Goal: Information Seeking & Learning: Learn about a topic

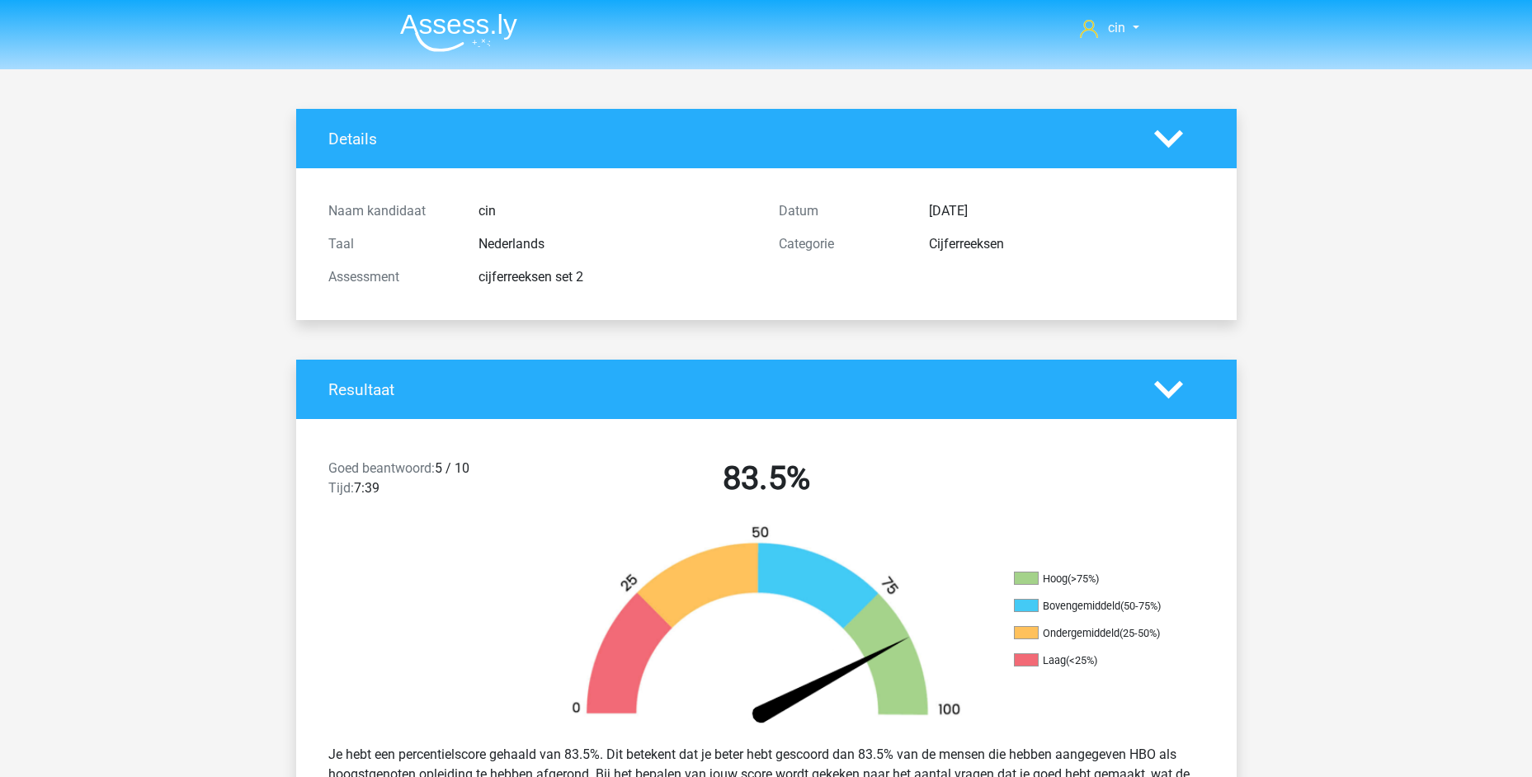
click at [431, 32] on img at bounding box center [458, 32] width 117 height 39
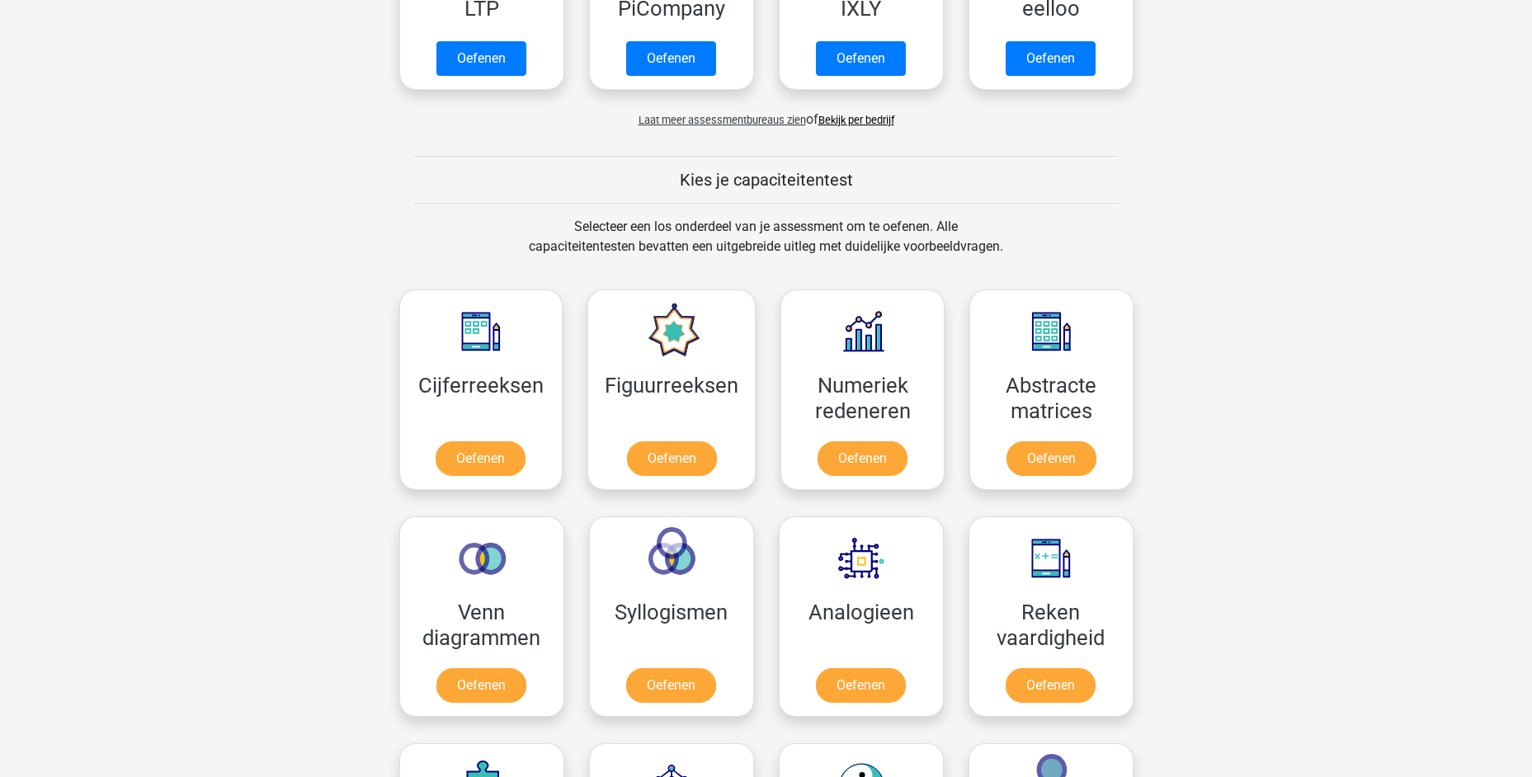
scroll to position [495, 0]
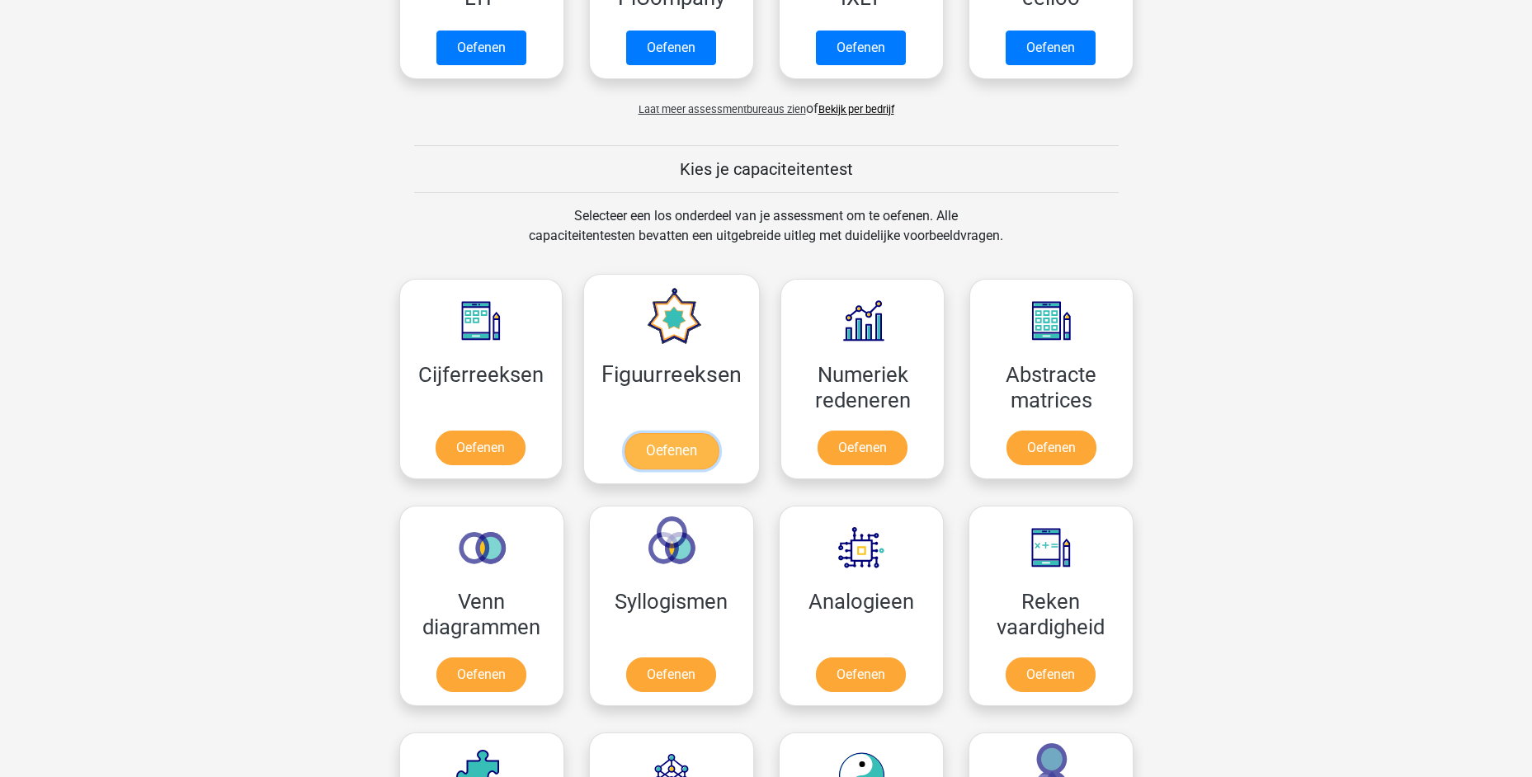
click at [696, 448] on link "Oefenen" at bounding box center [671, 451] width 94 height 36
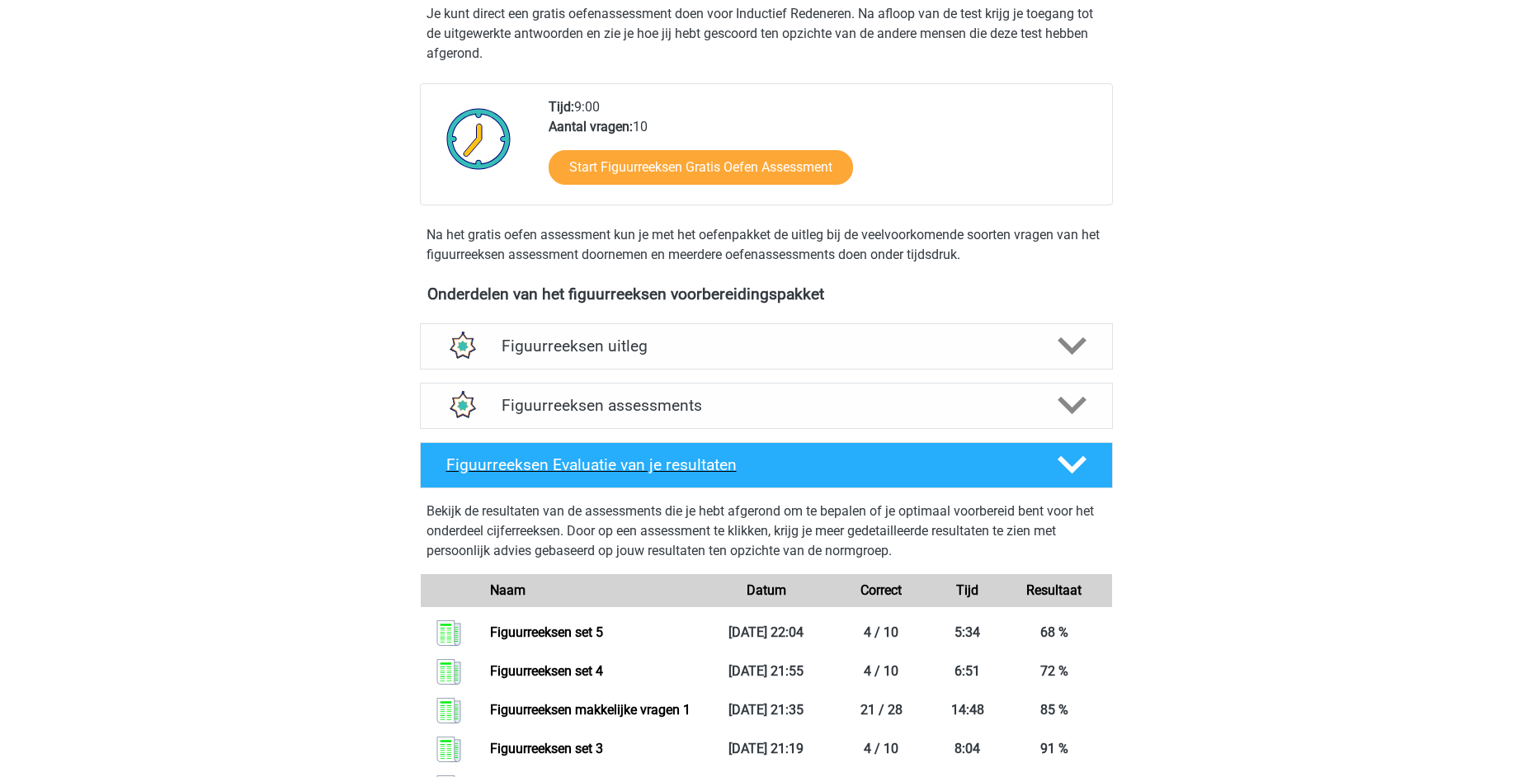
scroll to position [412, 0]
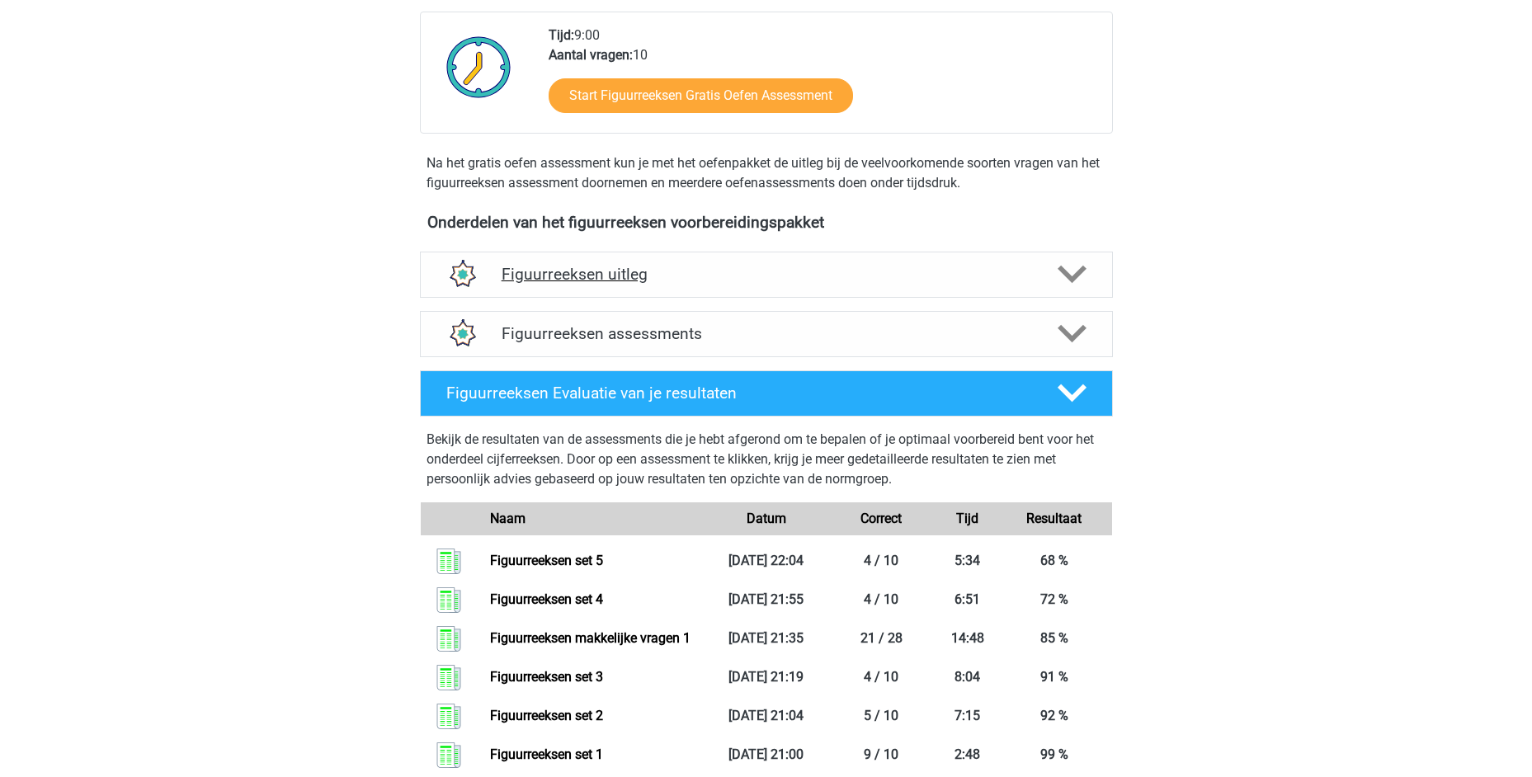
click at [602, 281] on h4 "Figuurreeksen uitleg" at bounding box center [765, 274] width 529 height 19
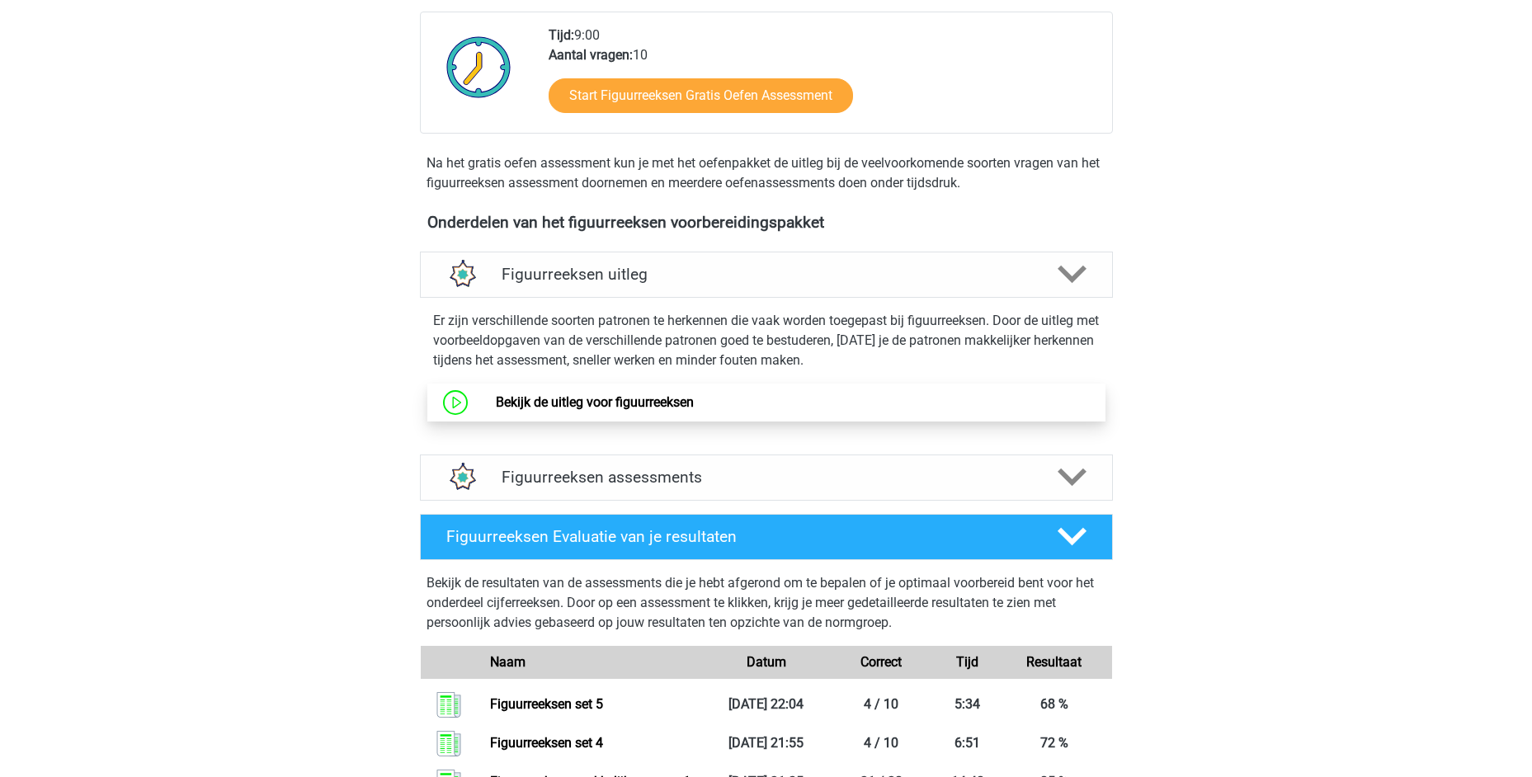
click at [600, 405] on link "Bekijk de uitleg voor figuurreeksen" at bounding box center [595, 402] width 198 height 16
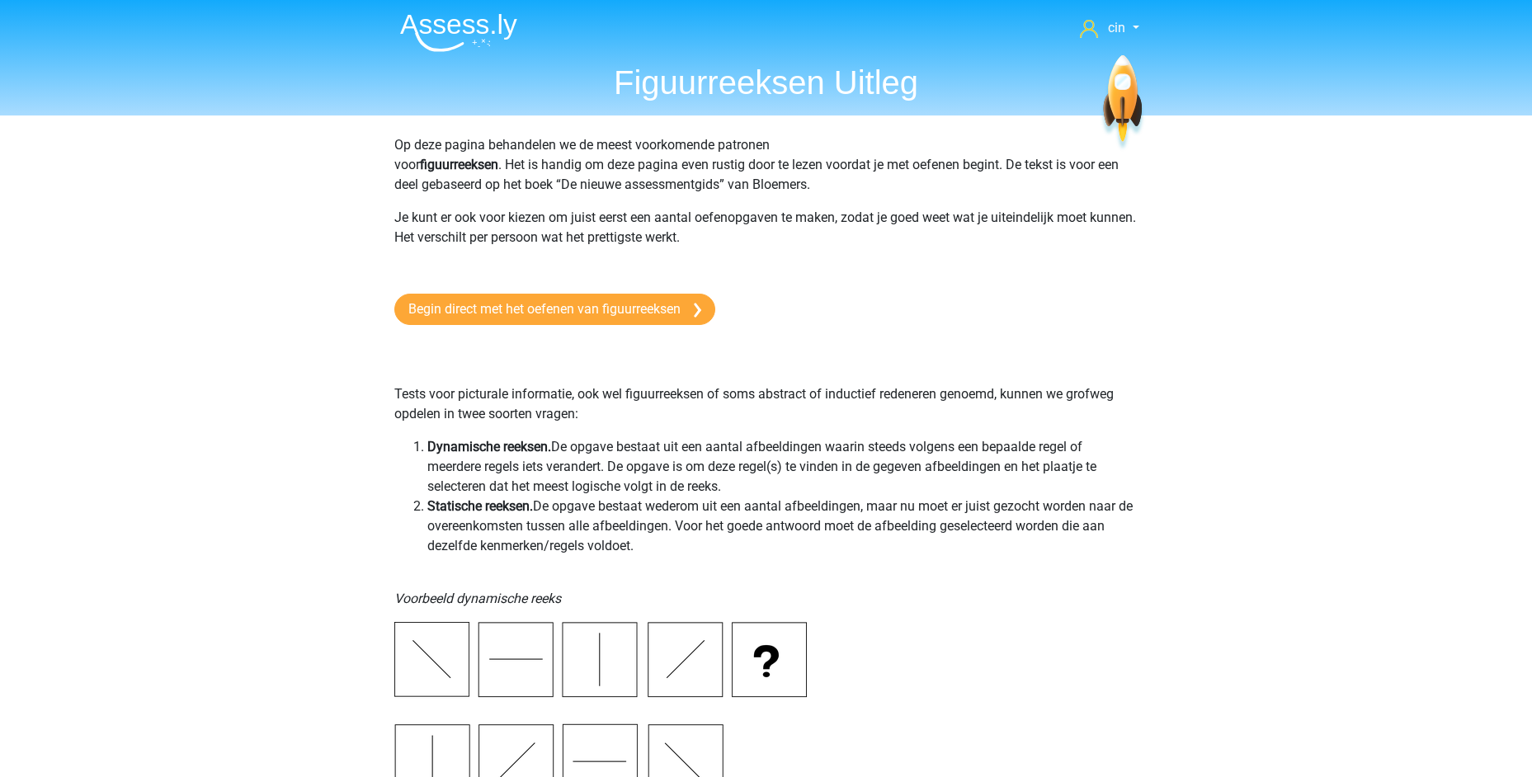
click at [430, 26] on img at bounding box center [458, 32] width 117 height 39
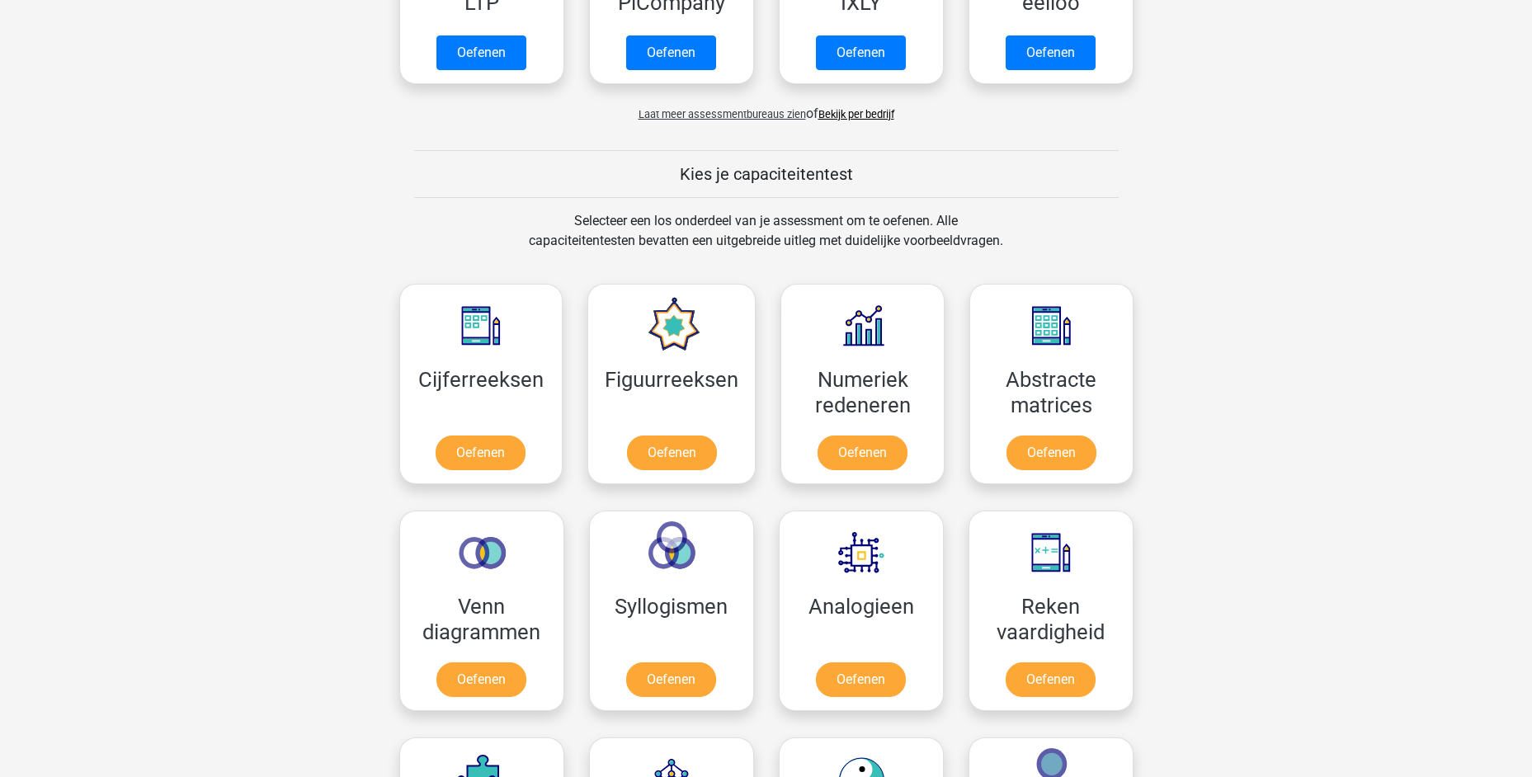
scroll to position [495, 0]
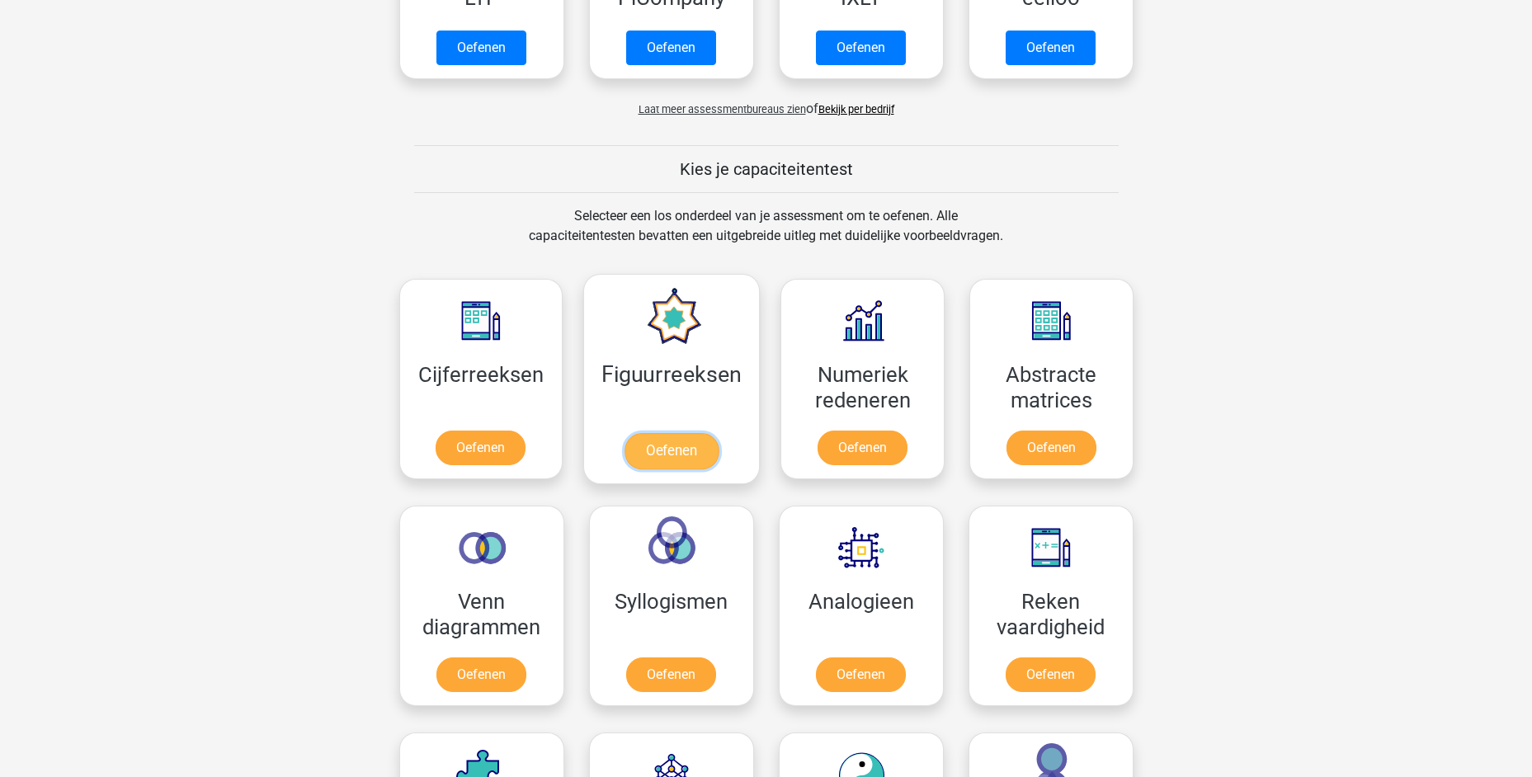
click at [657, 440] on link "Oefenen" at bounding box center [671, 451] width 94 height 36
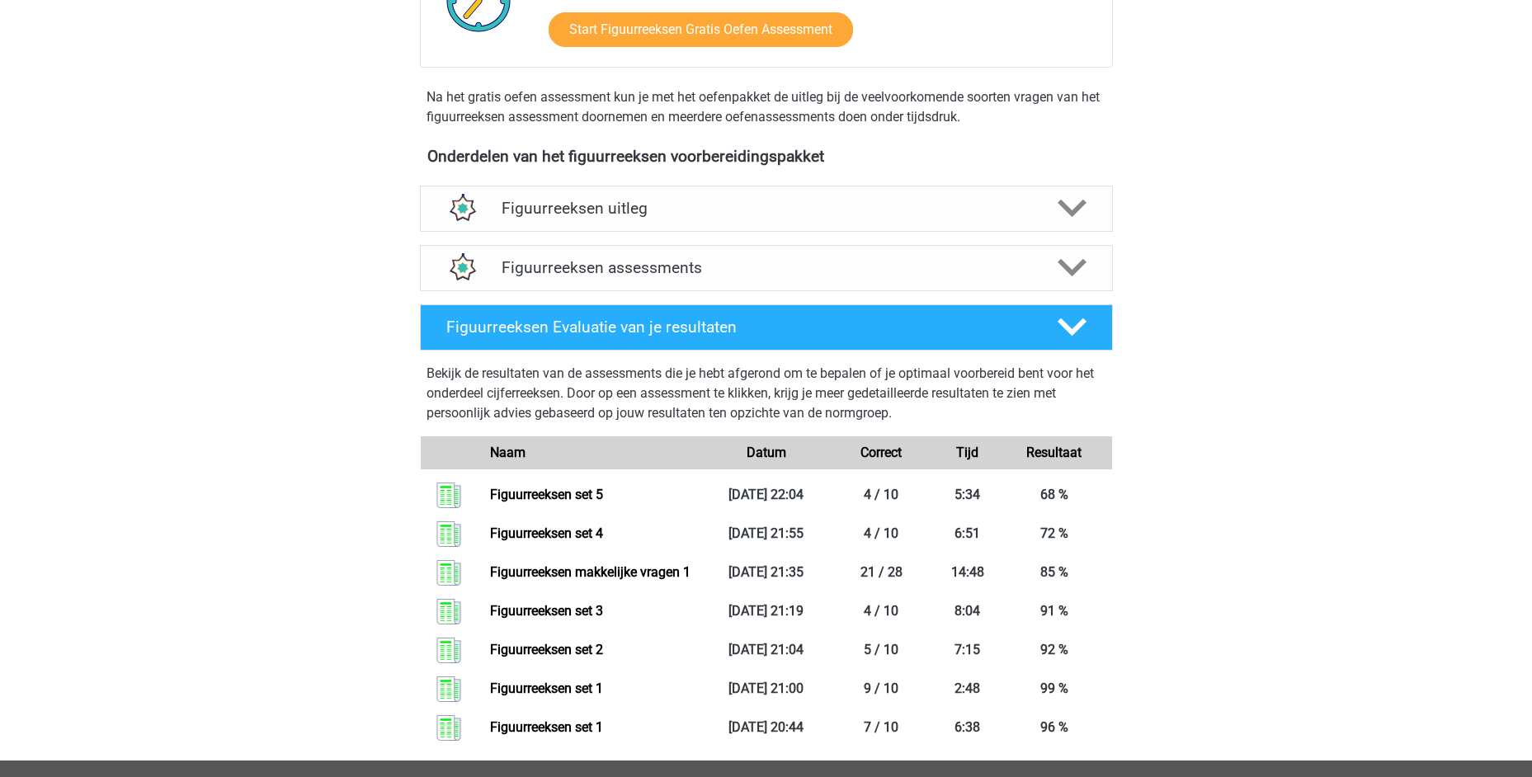
scroll to position [495, 0]
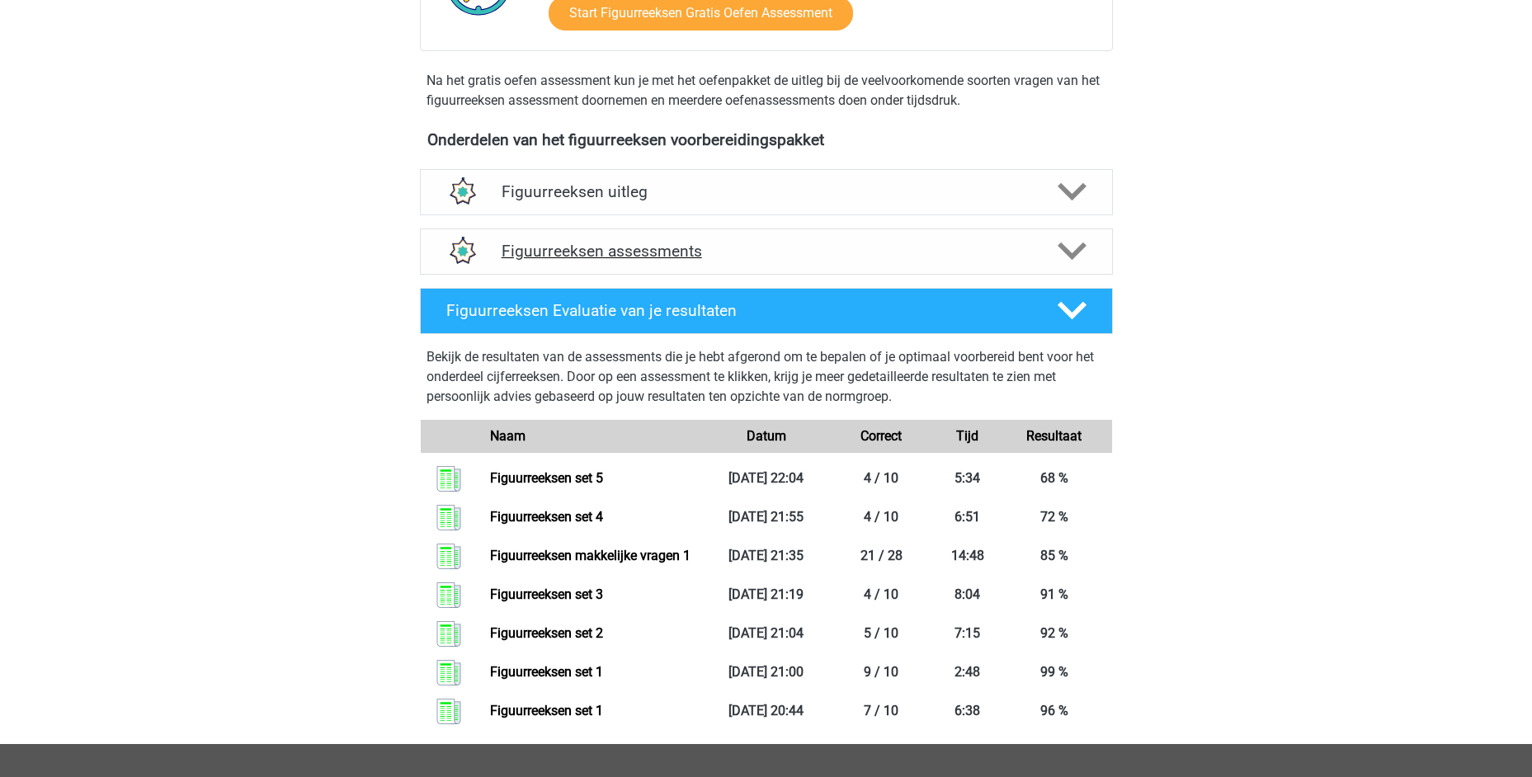
click at [615, 250] on h4 "Figuurreeksen assessments" at bounding box center [765, 251] width 529 height 19
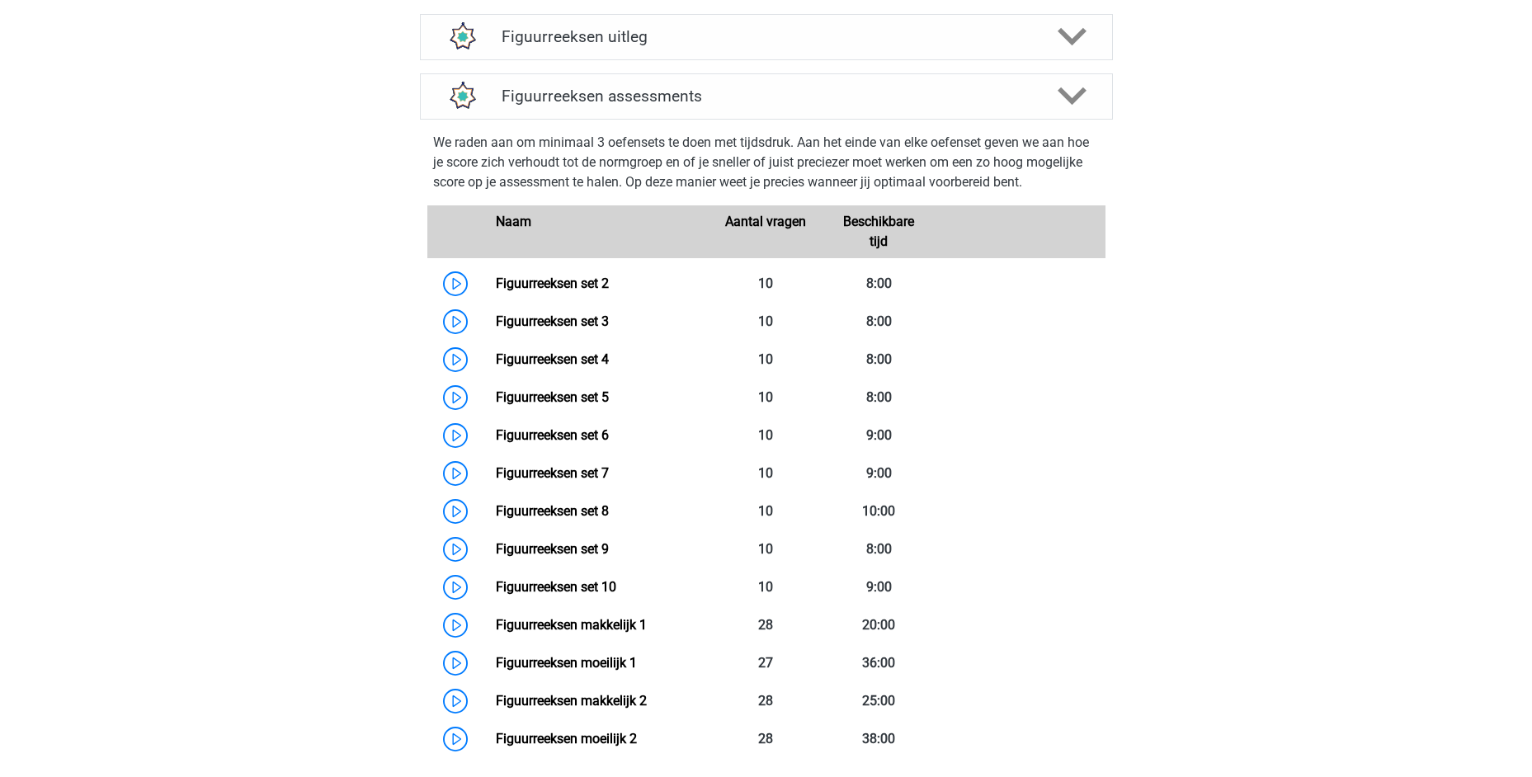
scroll to position [660, 0]
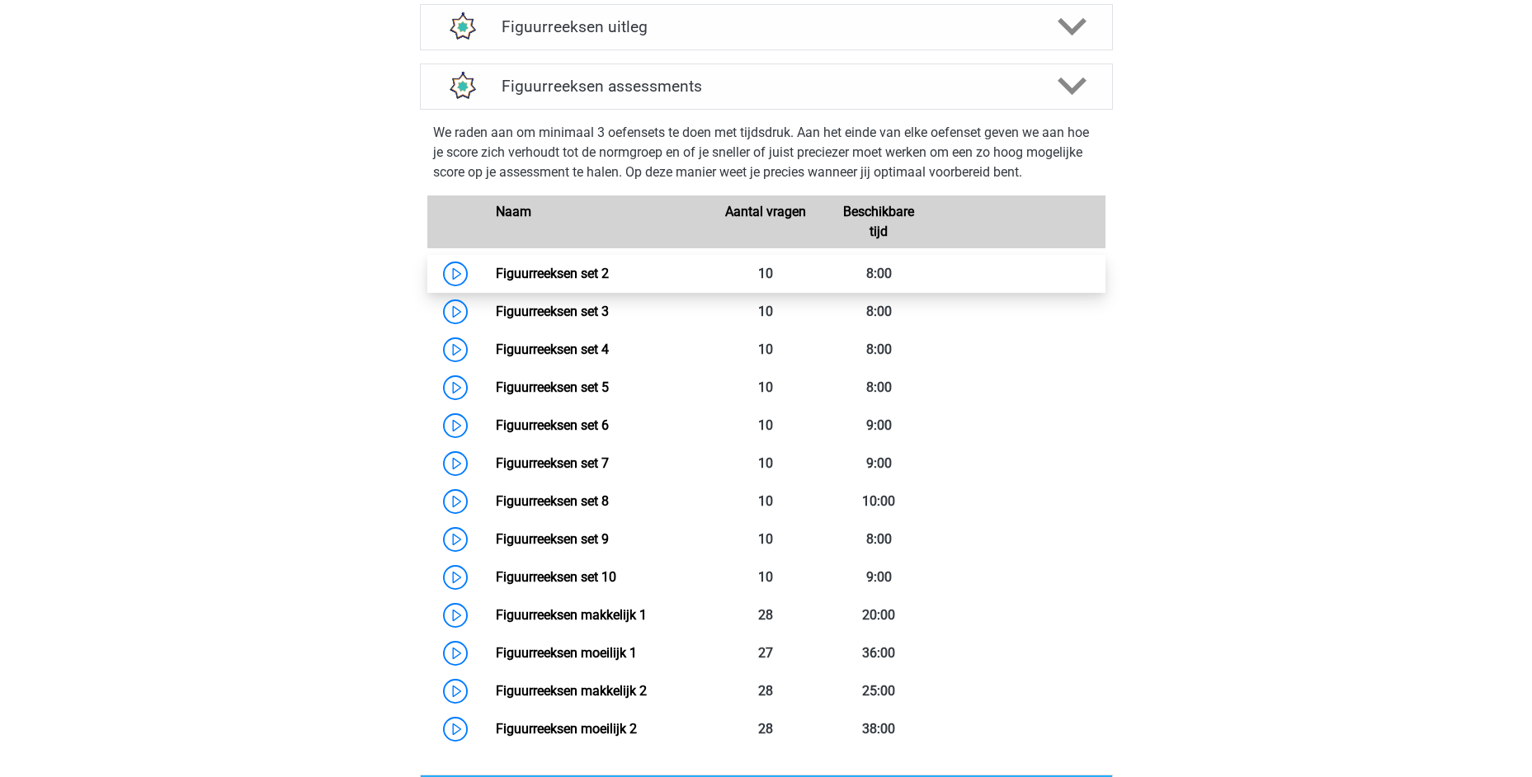
click at [538, 276] on link "Figuurreeksen set 2" at bounding box center [552, 274] width 113 height 16
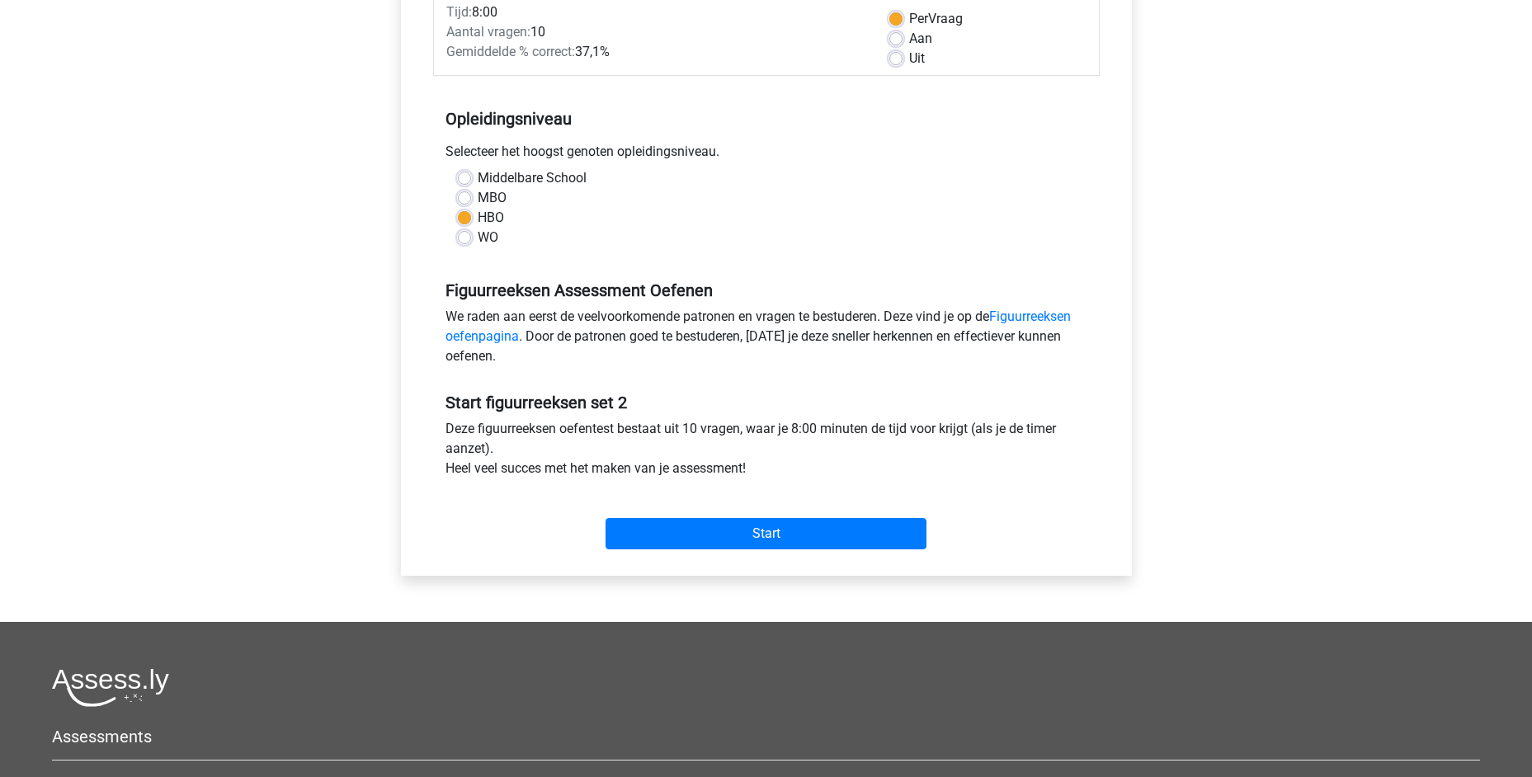
scroll to position [247, 0]
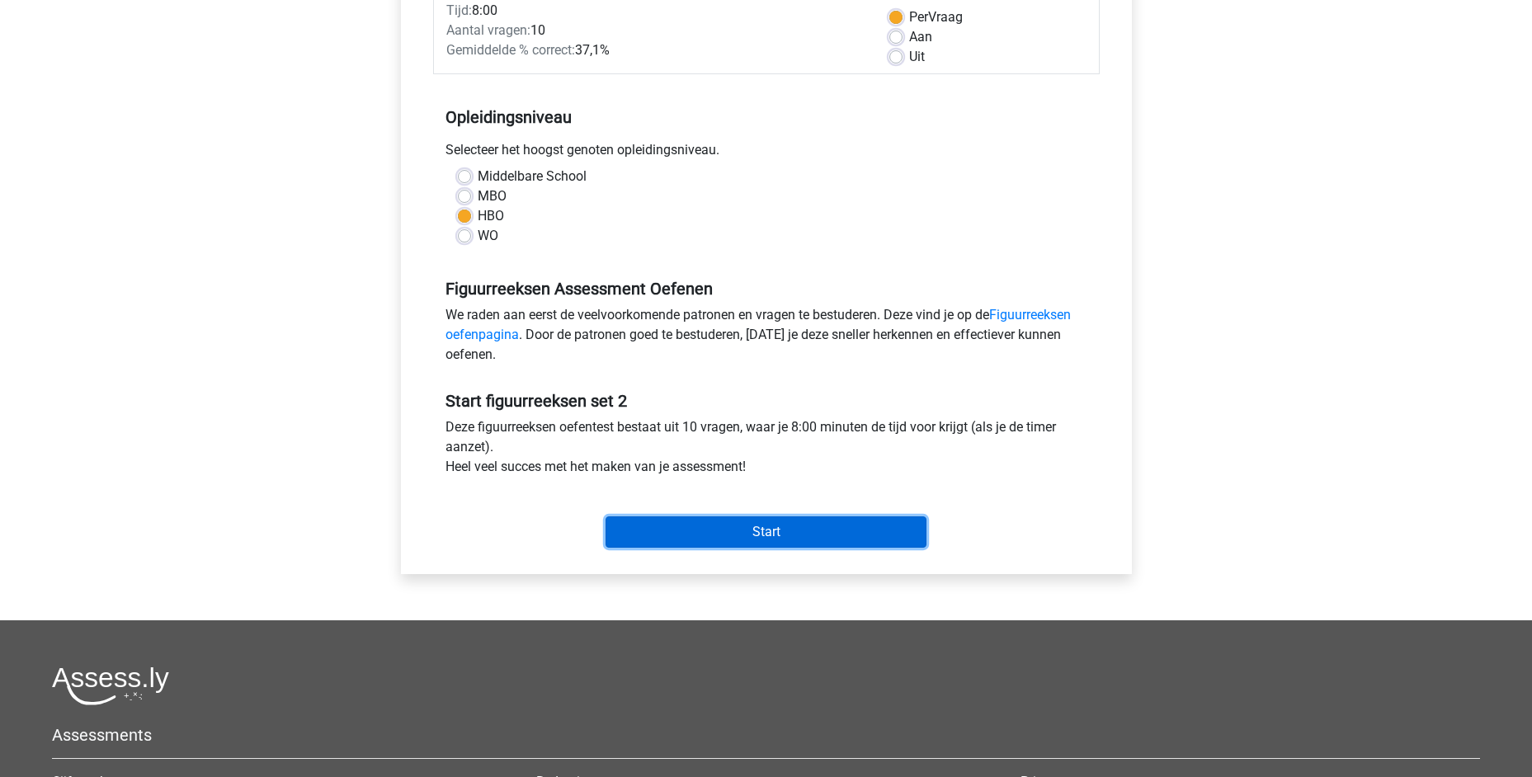
click at [765, 534] on input "Start" at bounding box center [765, 531] width 321 height 31
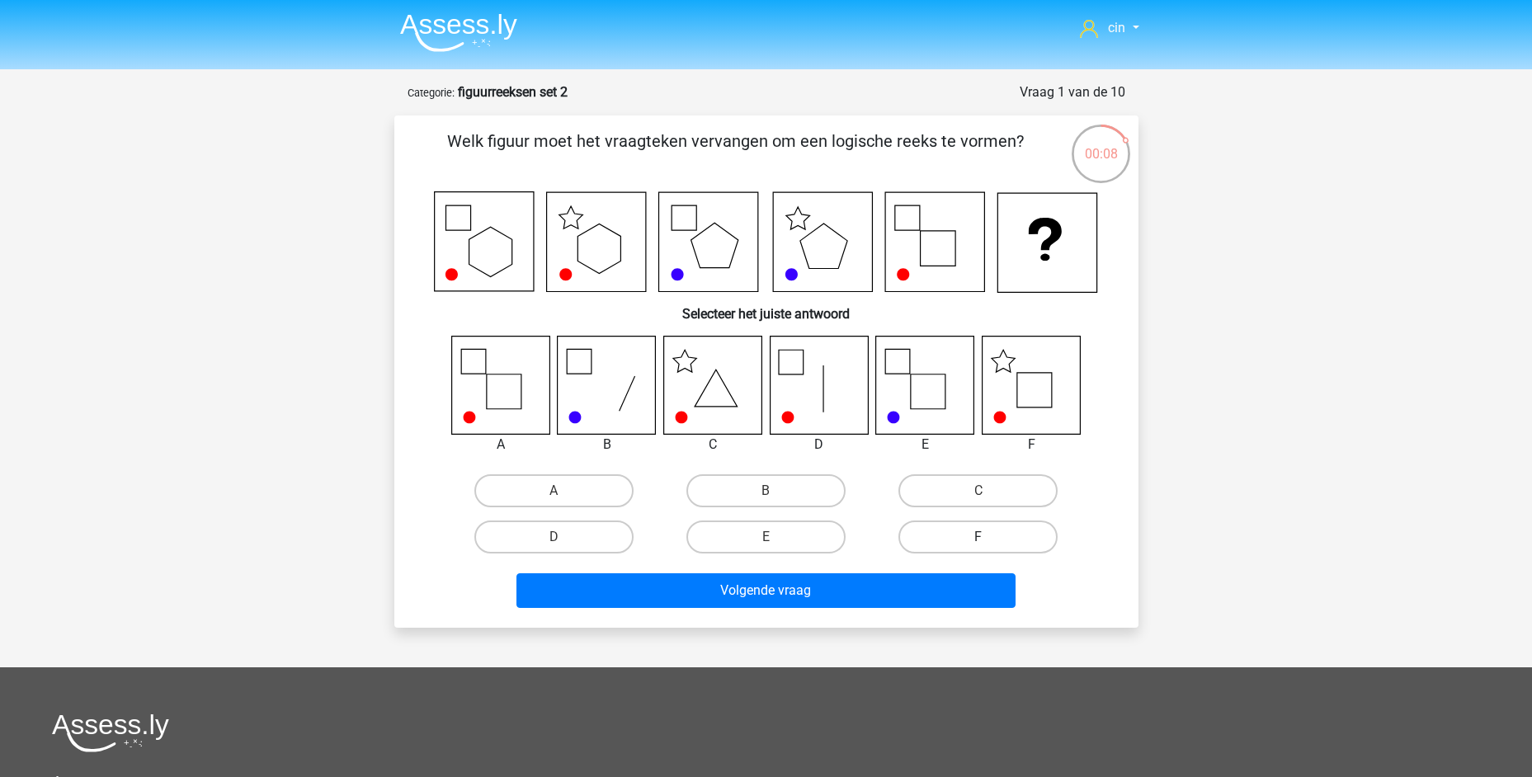
click at [918, 533] on label "F" at bounding box center [977, 536] width 159 height 33
click at [978, 537] on input "F" at bounding box center [983, 542] width 11 height 11
radio input "true"
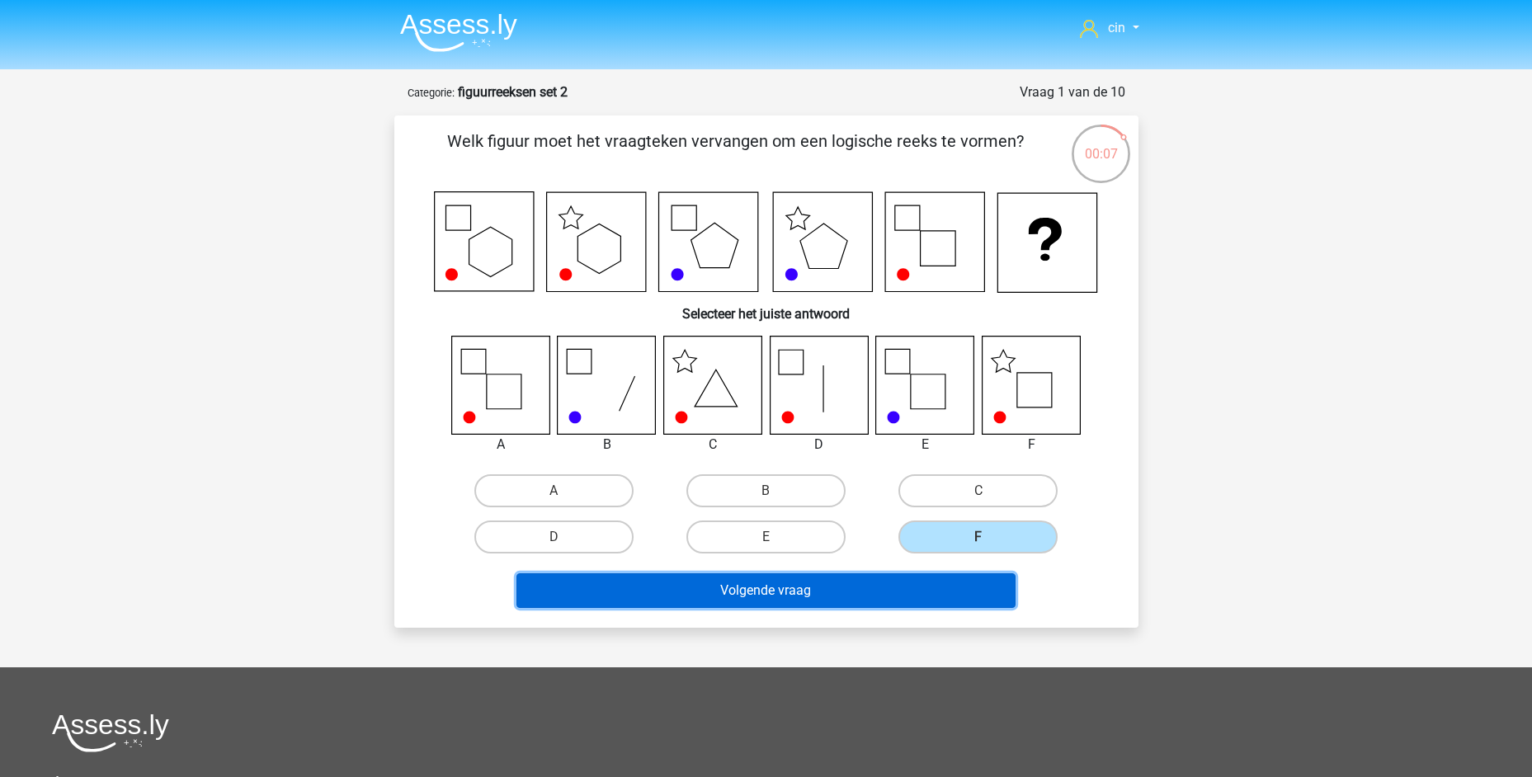
click at [729, 593] on button "Volgende vraag" at bounding box center [765, 590] width 499 height 35
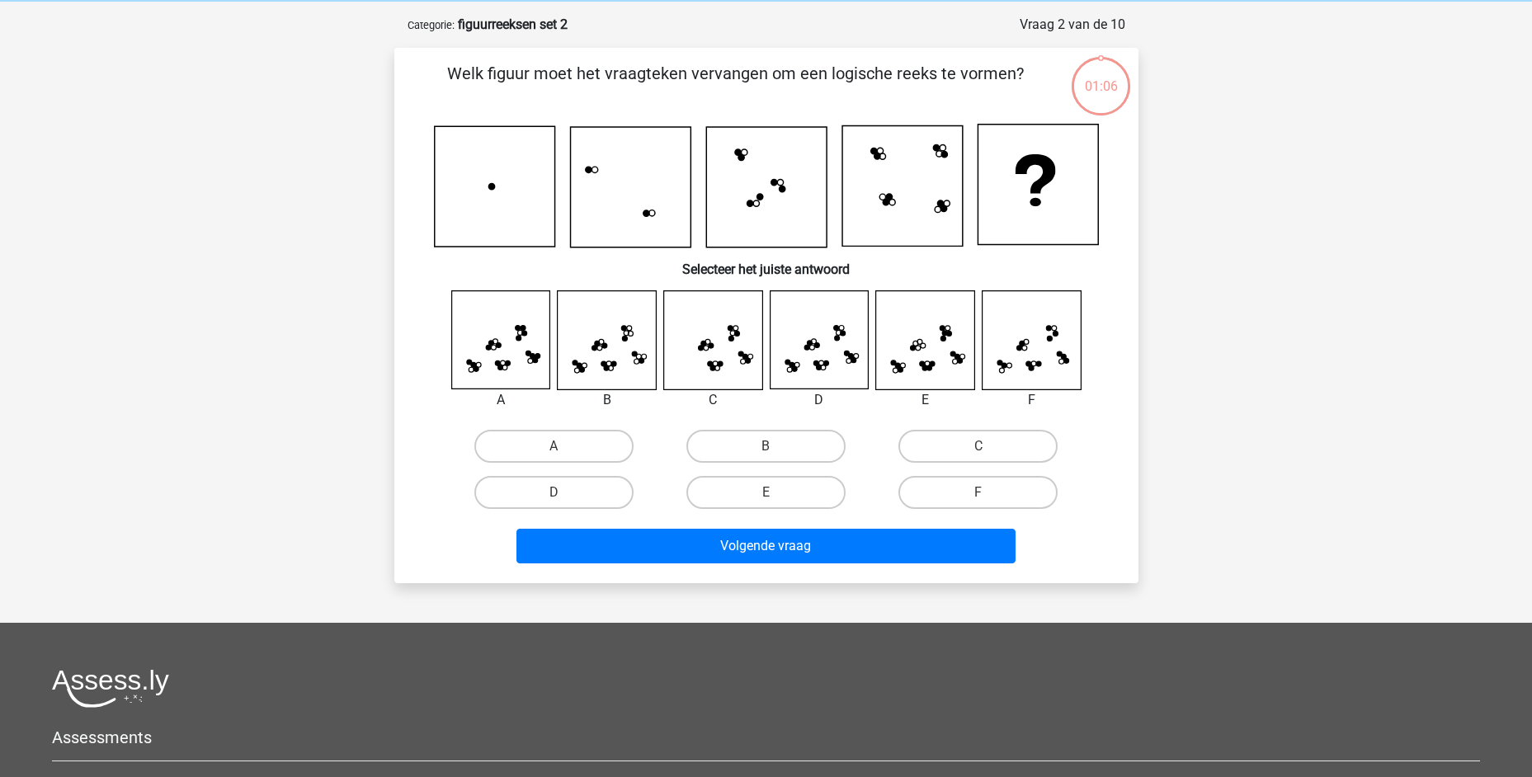
scroll to position [82, 0]
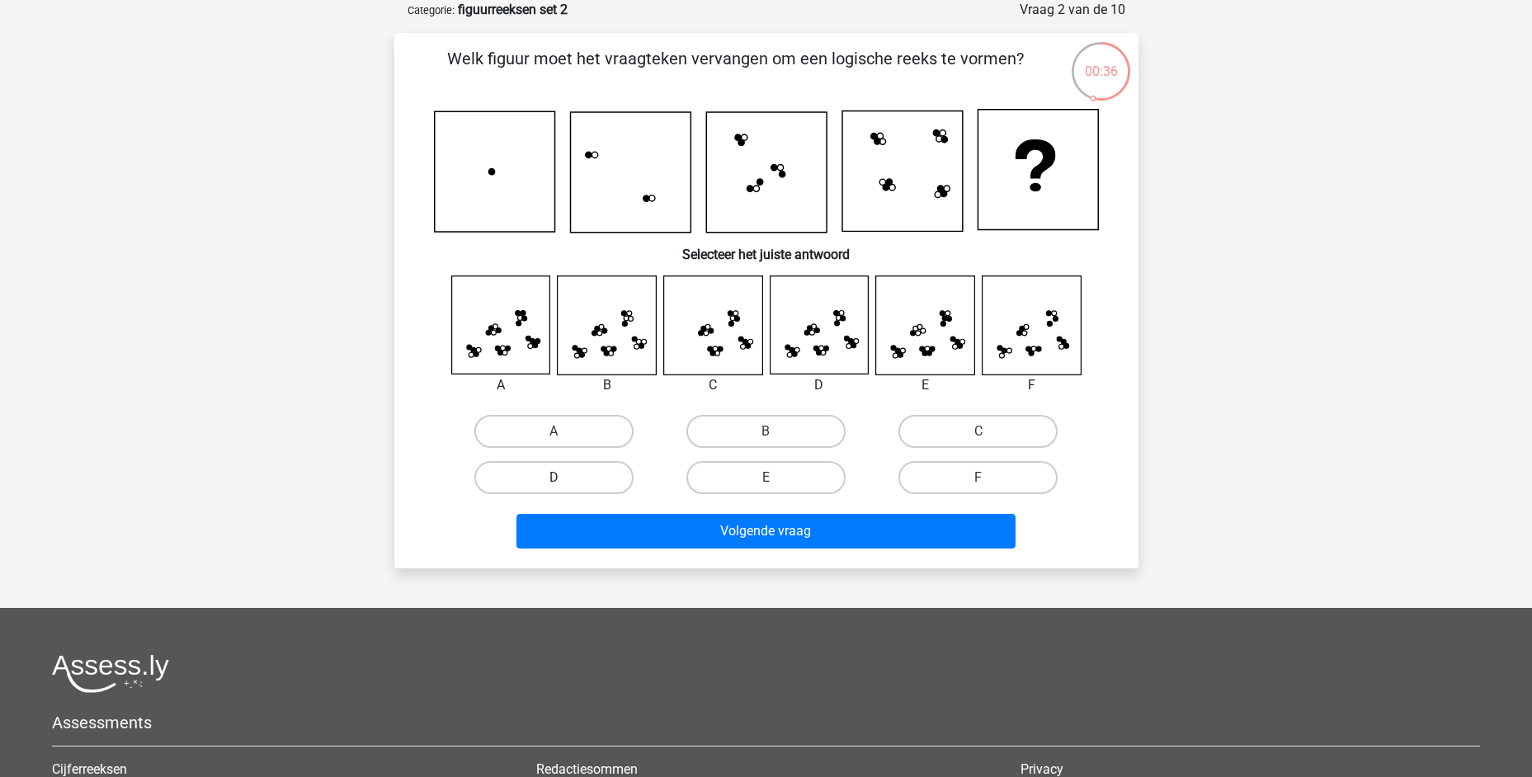
click at [529, 476] on label "D" at bounding box center [553, 477] width 159 height 33
click at [553, 478] on input "D" at bounding box center [558, 483] width 11 height 11
radio input "true"
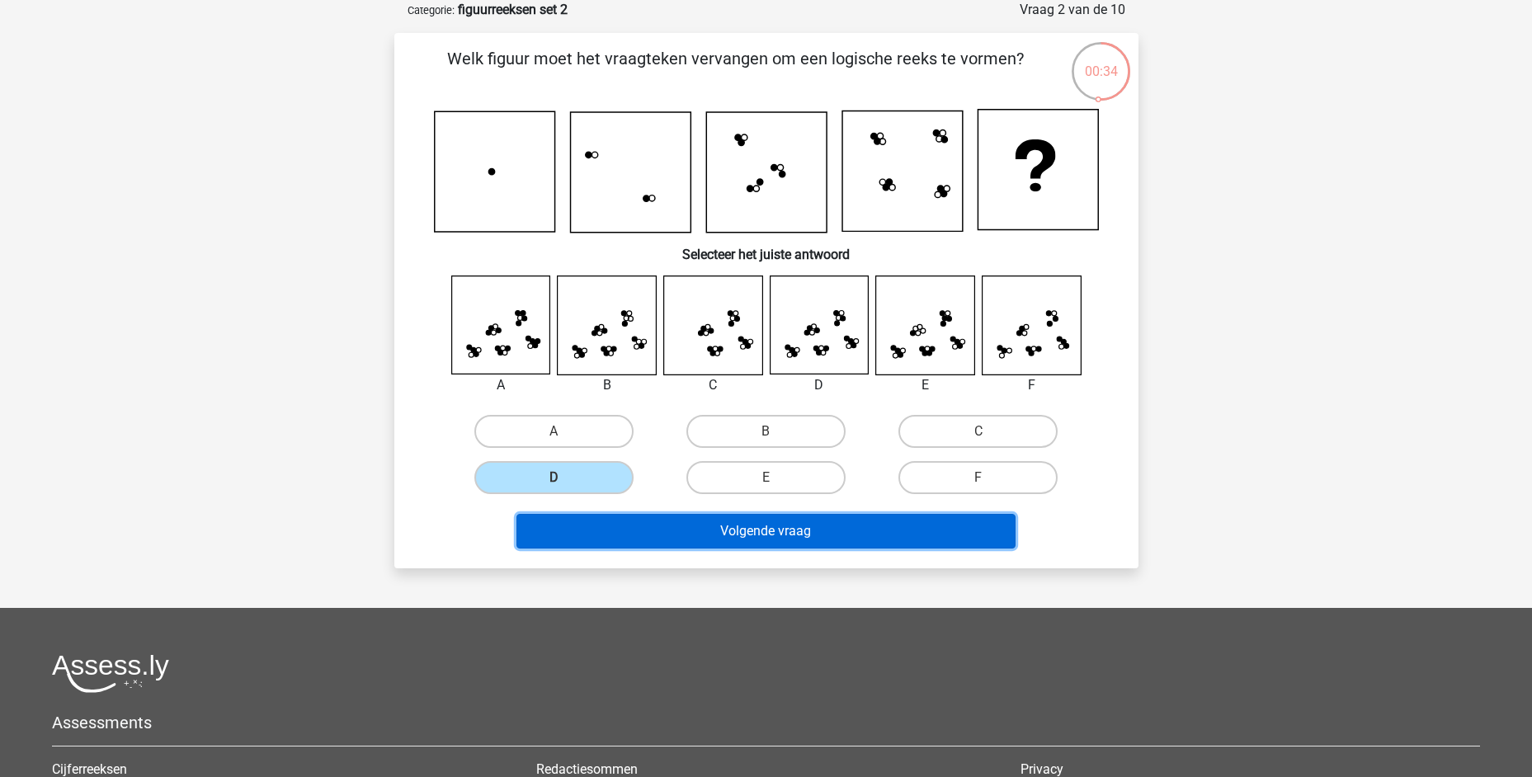
click at [692, 525] on button "Volgende vraag" at bounding box center [765, 531] width 499 height 35
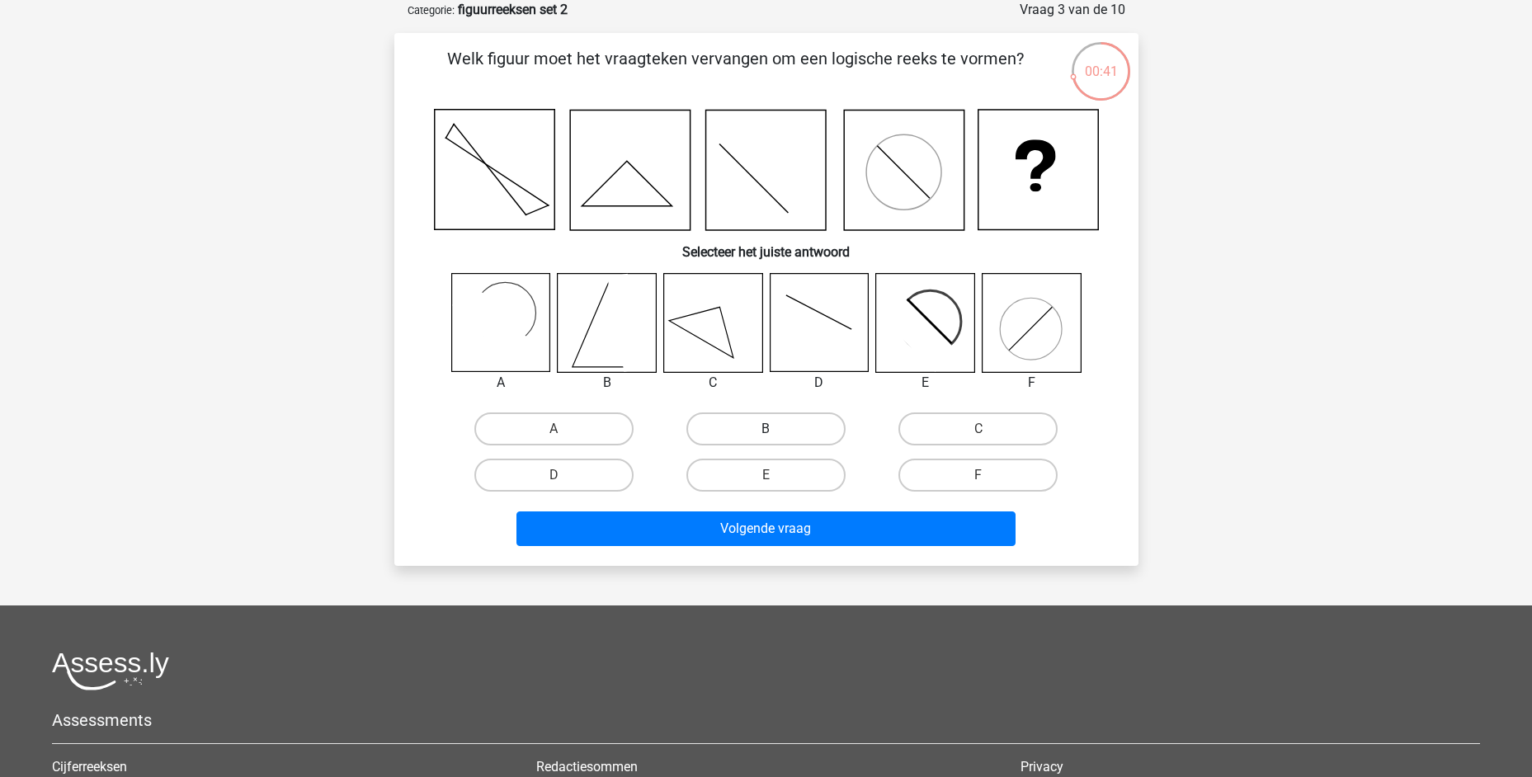
click at [756, 418] on label "B" at bounding box center [765, 428] width 159 height 33
click at [765, 429] on input "B" at bounding box center [770, 434] width 11 height 11
radio input "true"
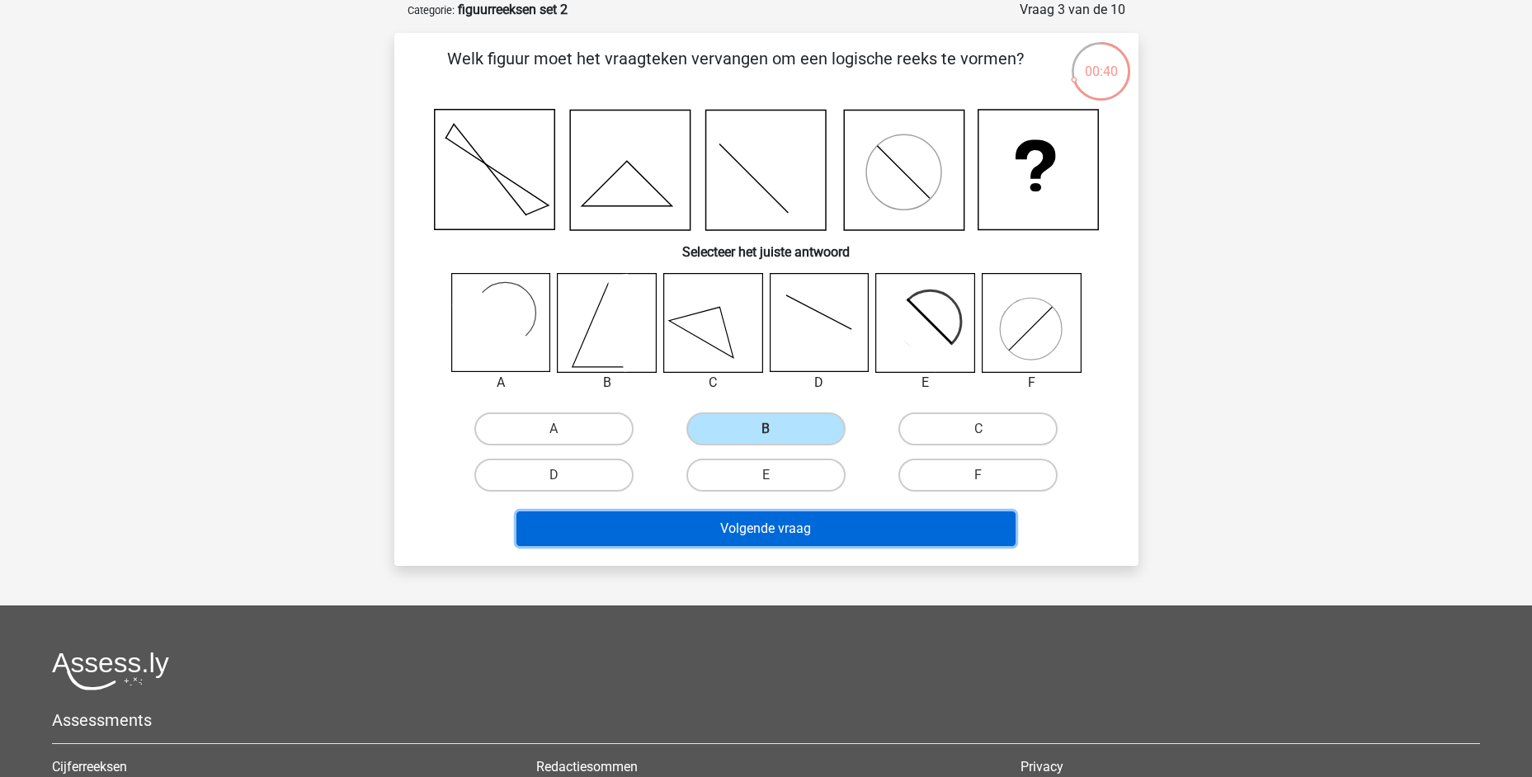
click at [758, 527] on button "Volgende vraag" at bounding box center [765, 528] width 499 height 35
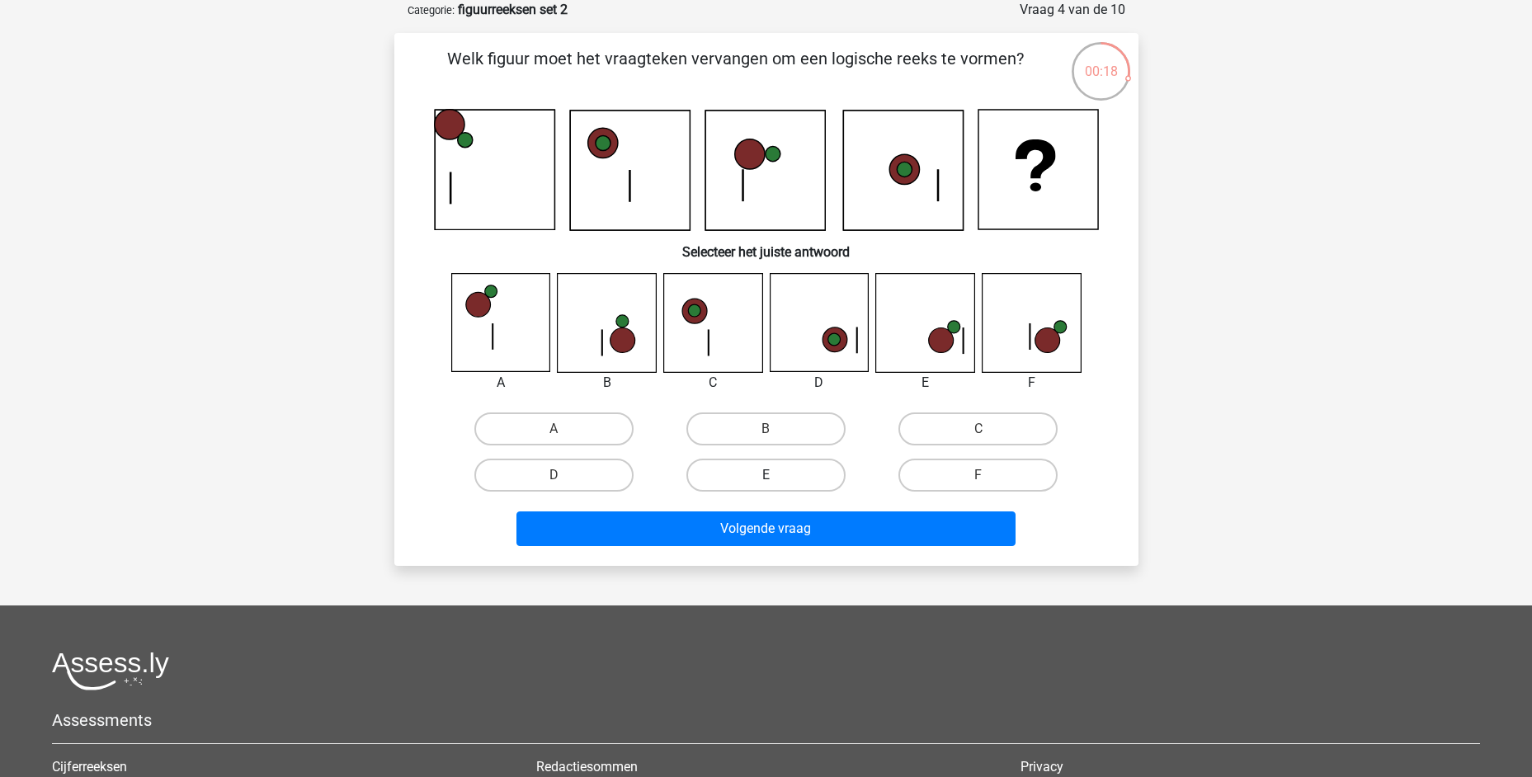
click at [740, 467] on label "E" at bounding box center [765, 475] width 159 height 33
click at [765, 475] on input "E" at bounding box center [770, 480] width 11 height 11
radio input "true"
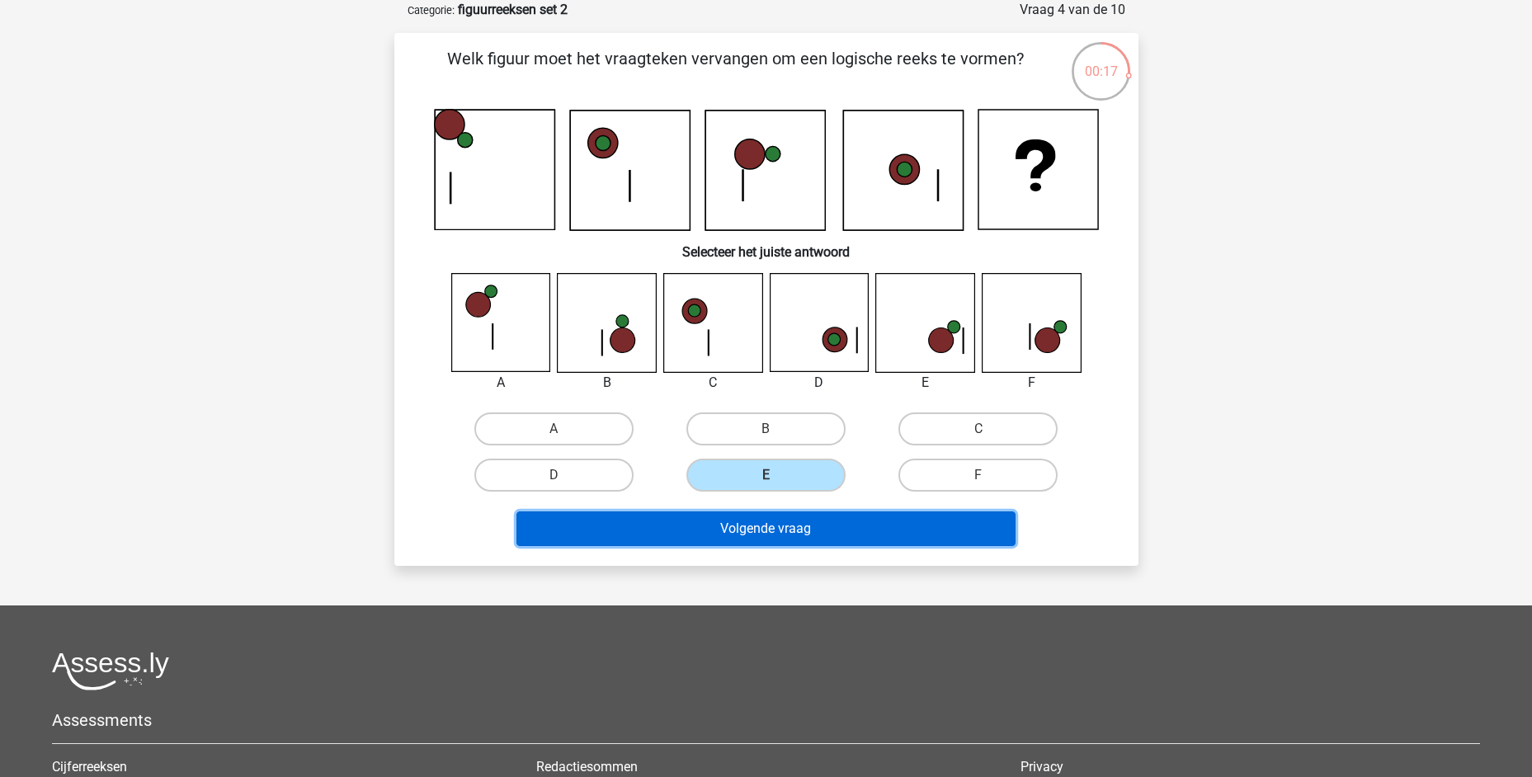
click at [716, 522] on button "Volgende vraag" at bounding box center [765, 528] width 499 height 35
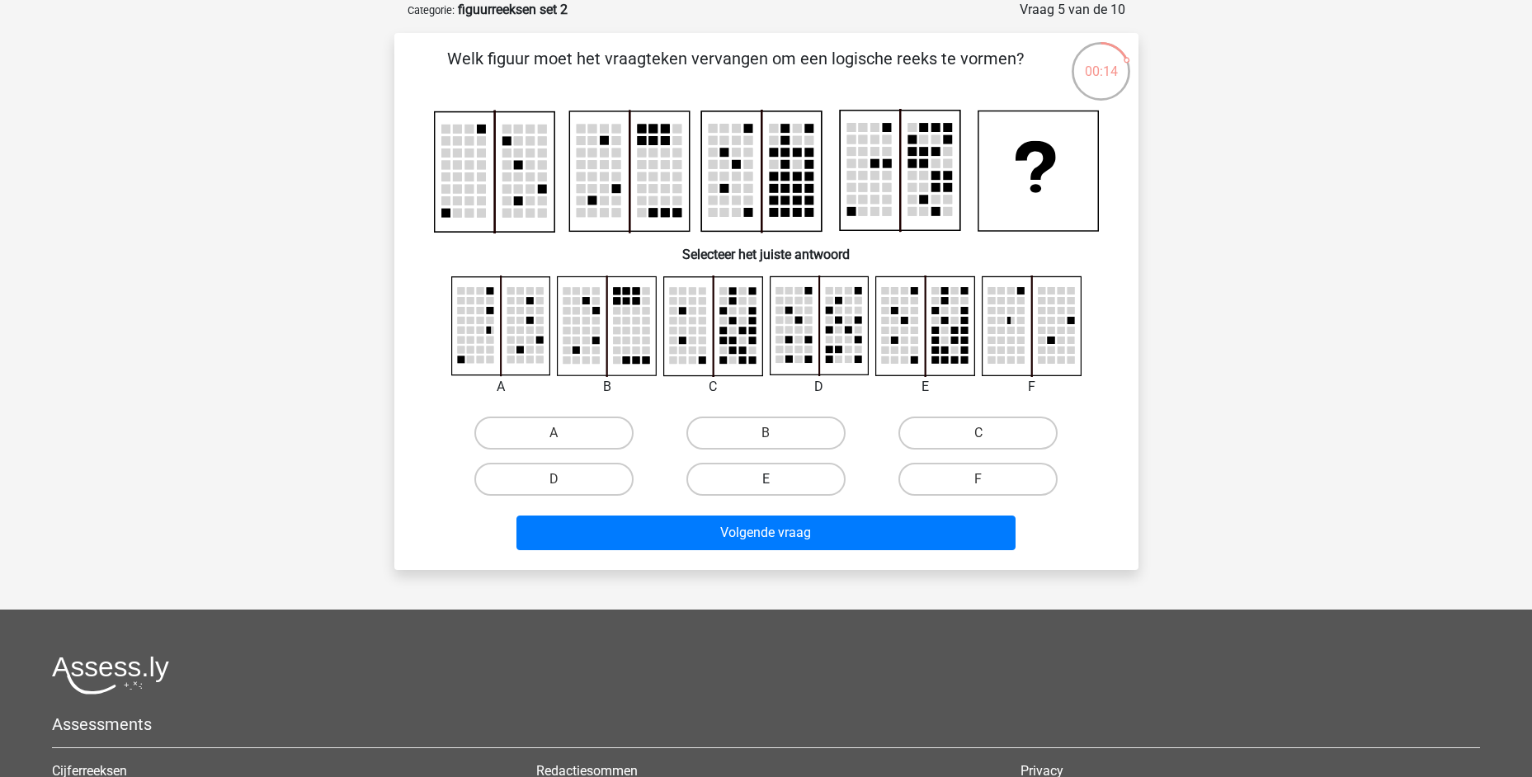
drag, startPoint x: 760, startPoint y: 478, endPoint x: 761, endPoint y: 497, distance: 19.0
click at [760, 478] on label "E" at bounding box center [765, 479] width 159 height 33
click at [765, 479] on input "E" at bounding box center [770, 484] width 11 height 11
radio input "true"
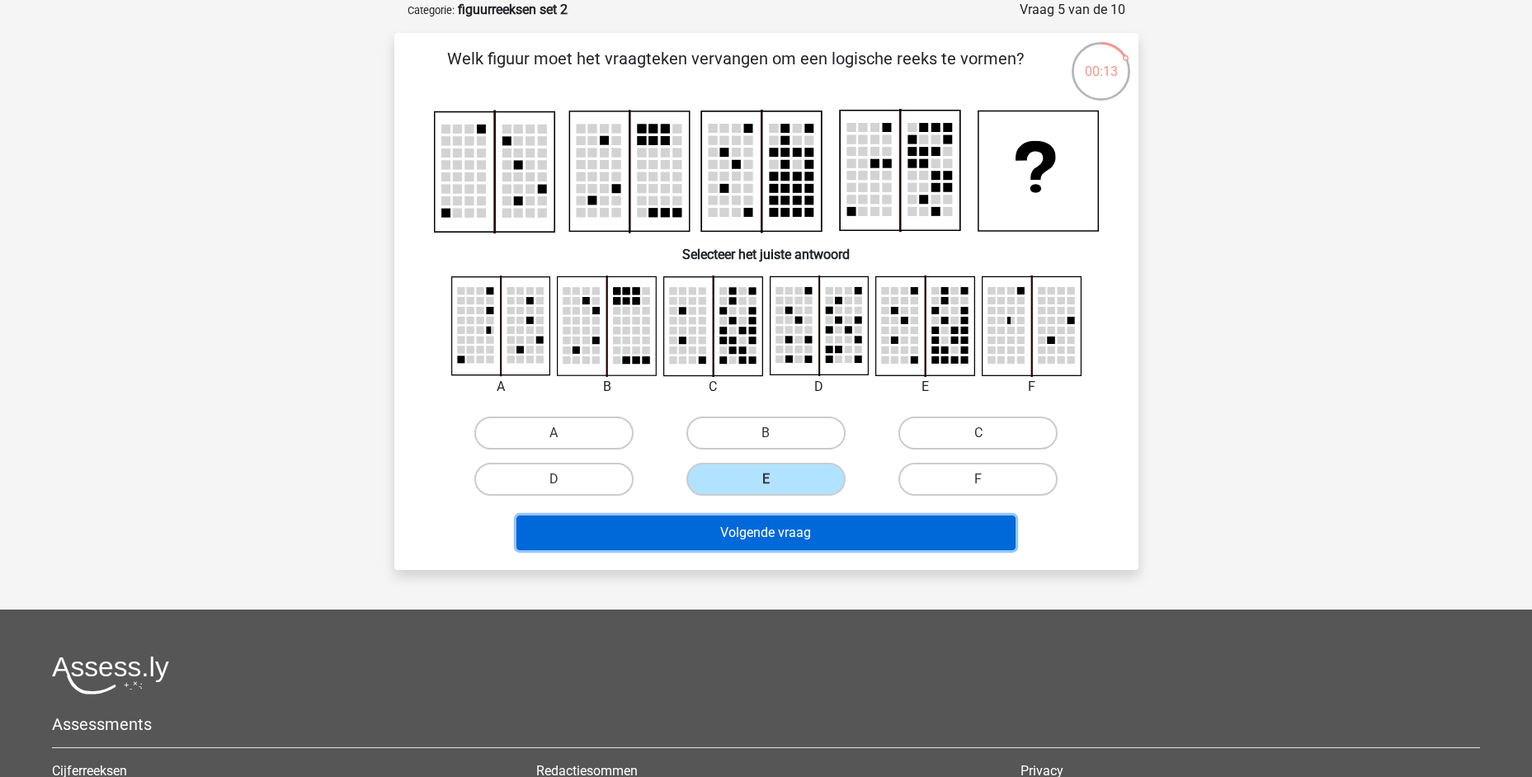
click at [774, 529] on button "Volgende vraag" at bounding box center [765, 532] width 499 height 35
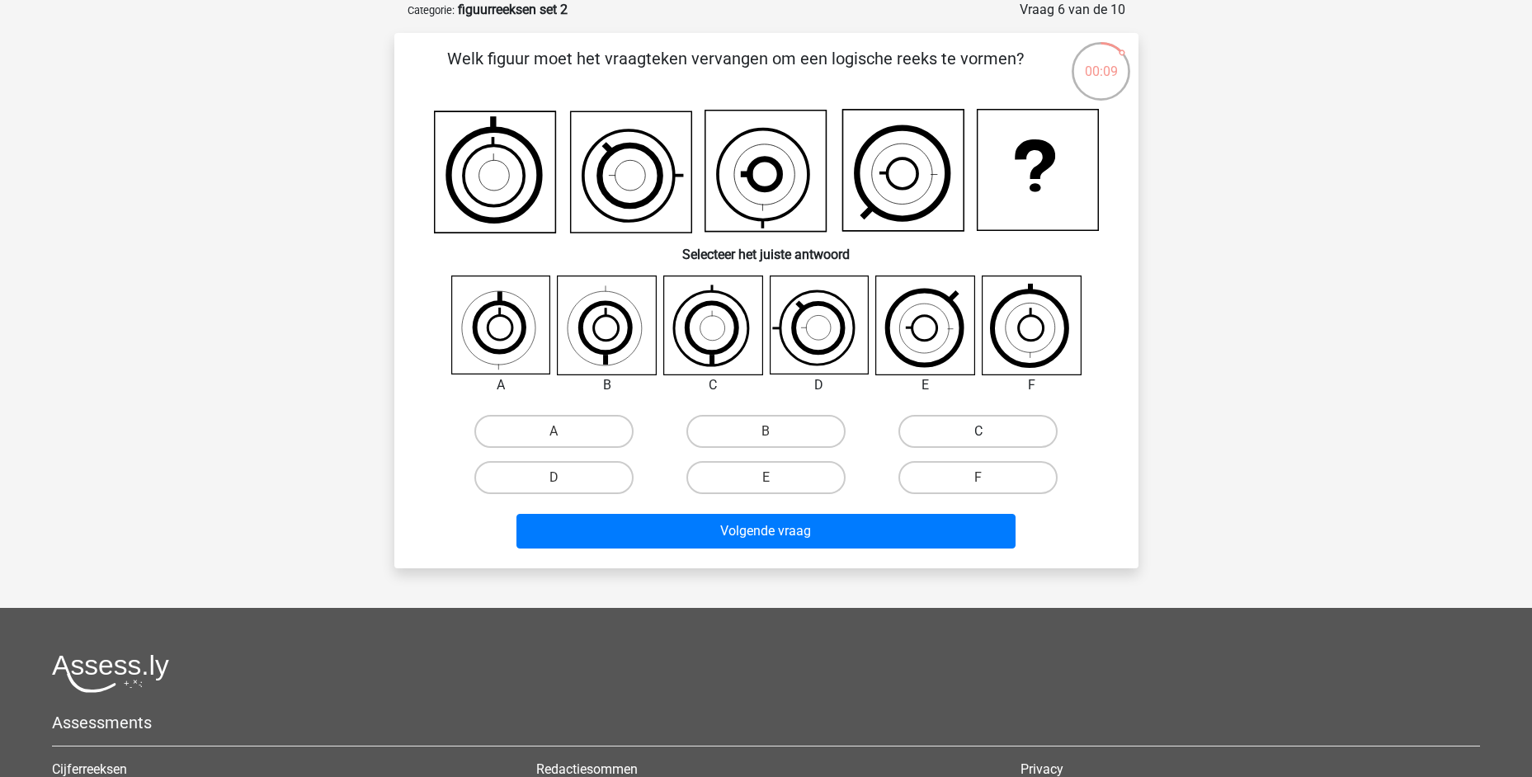
click at [926, 426] on label "C" at bounding box center [977, 431] width 159 height 33
click at [978, 431] on input "C" at bounding box center [983, 436] width 11 height 11
radio input "true"
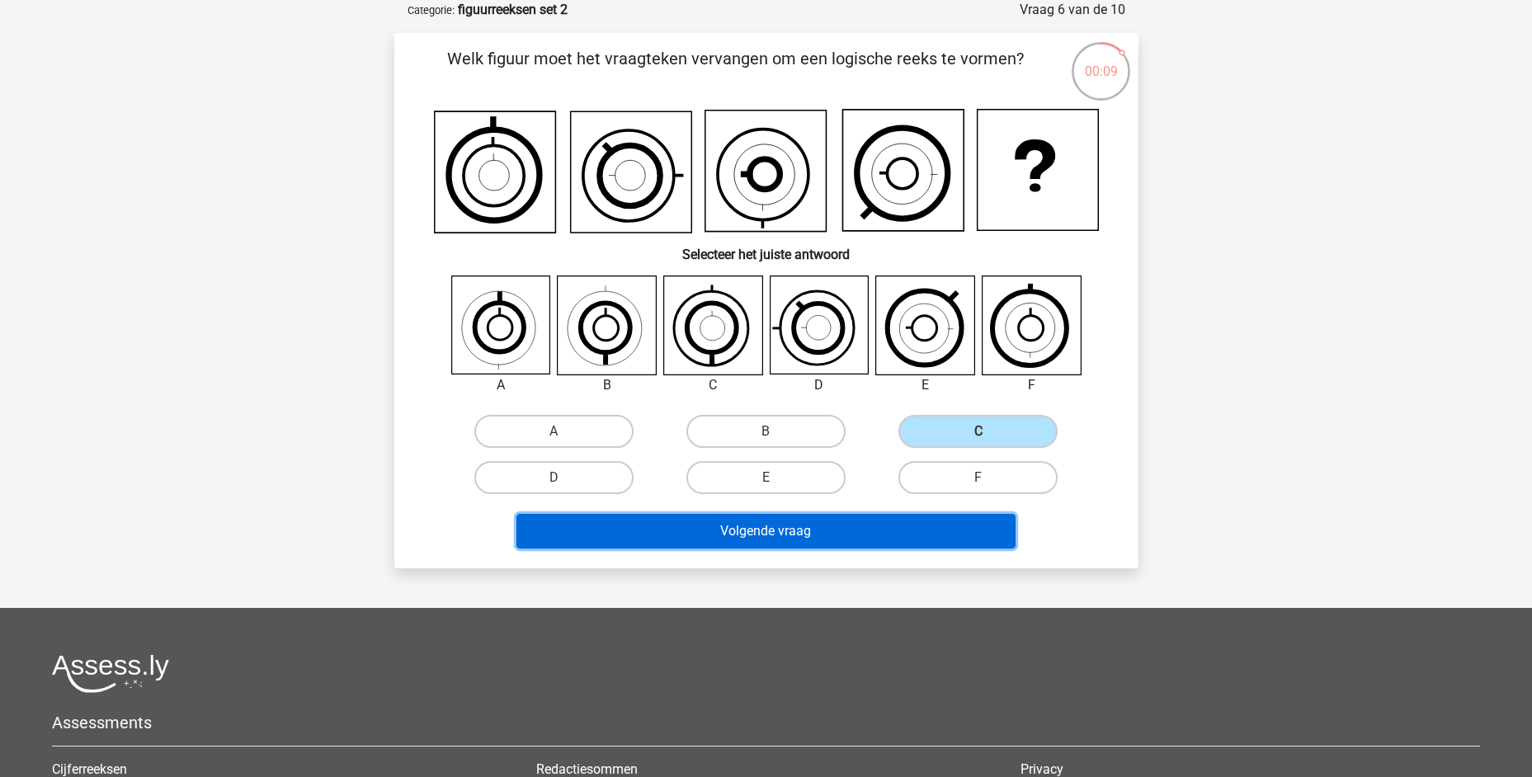
click at [791, 537] on button "Volgende vraag" at bounding box center [765, 531] width 499 height 35
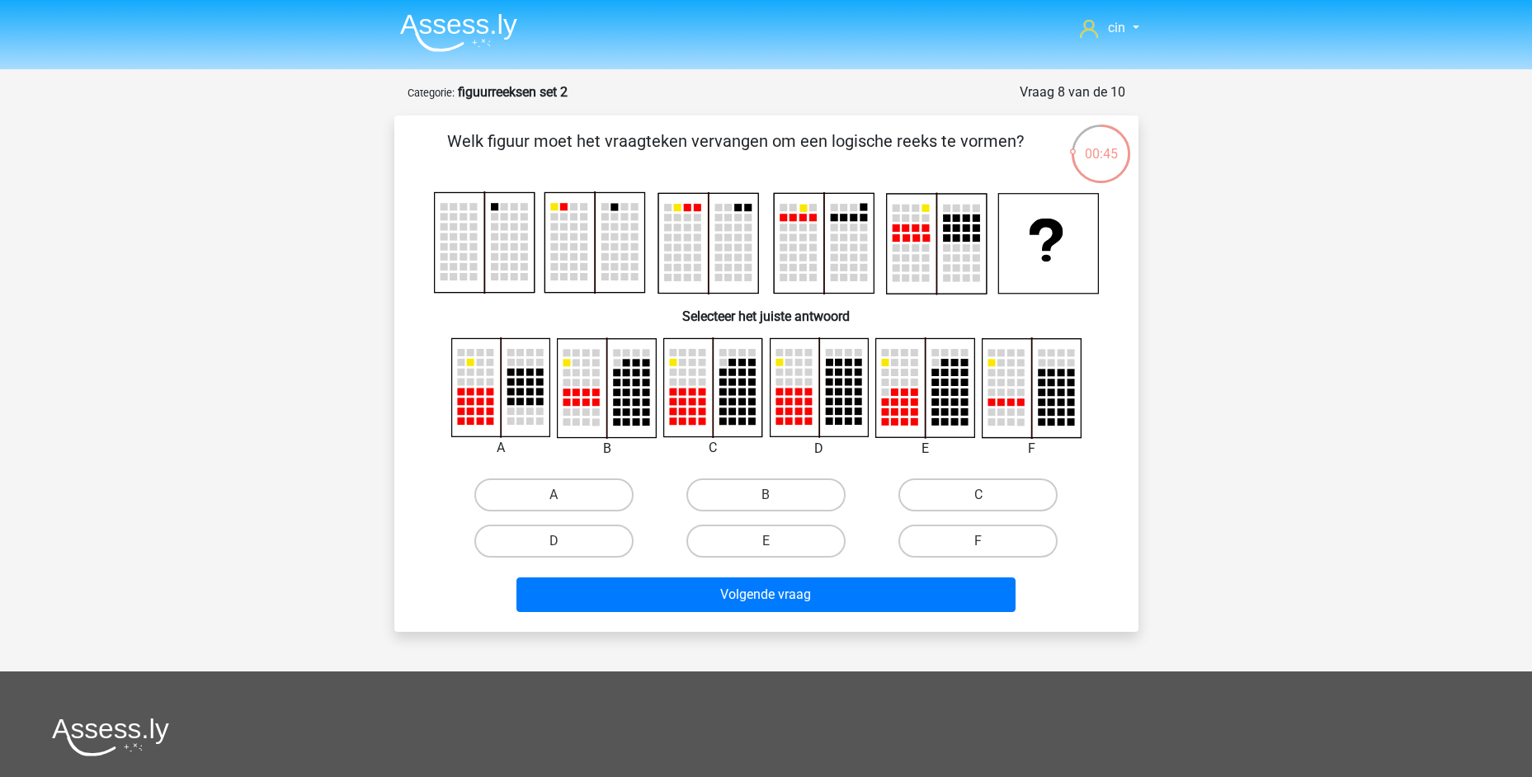
drag, startPoint x: 567, startPoint y: 260, endPoint x: 591, endPoint y: 260, distance: 23.9
click at [595, 262] on g at bounding box center [710, 243] width 552 height 102
click at [551, 487] on label "A" at bounding box center [553, 494] width 159 height 33
click at [553, 495] on input "A" at bounding box center [558, 500] width 11 height 11
radio input "true"
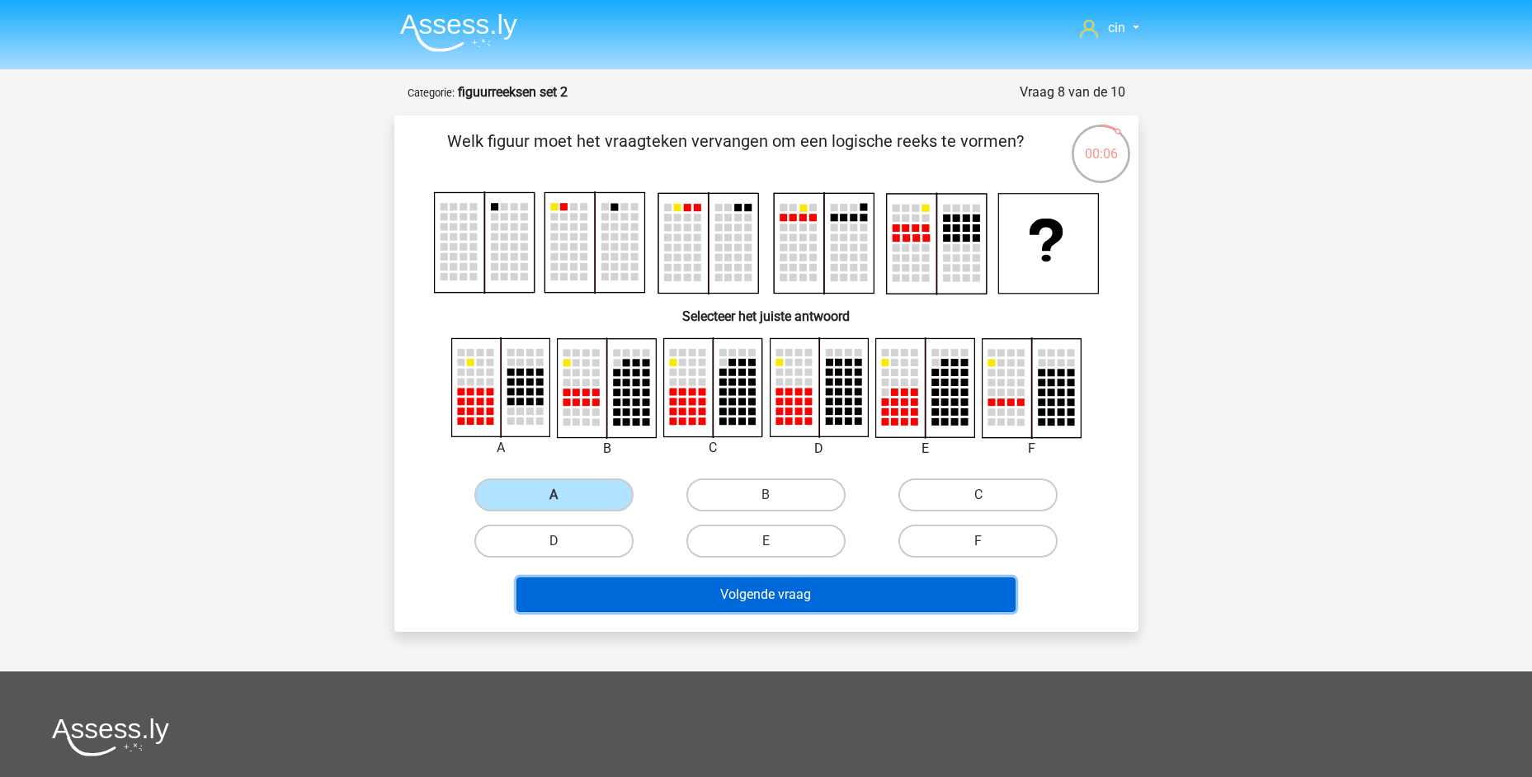
click at [752, 598] on button "Volgende vraag" at bounding box center [765, 594] width 499 height 35
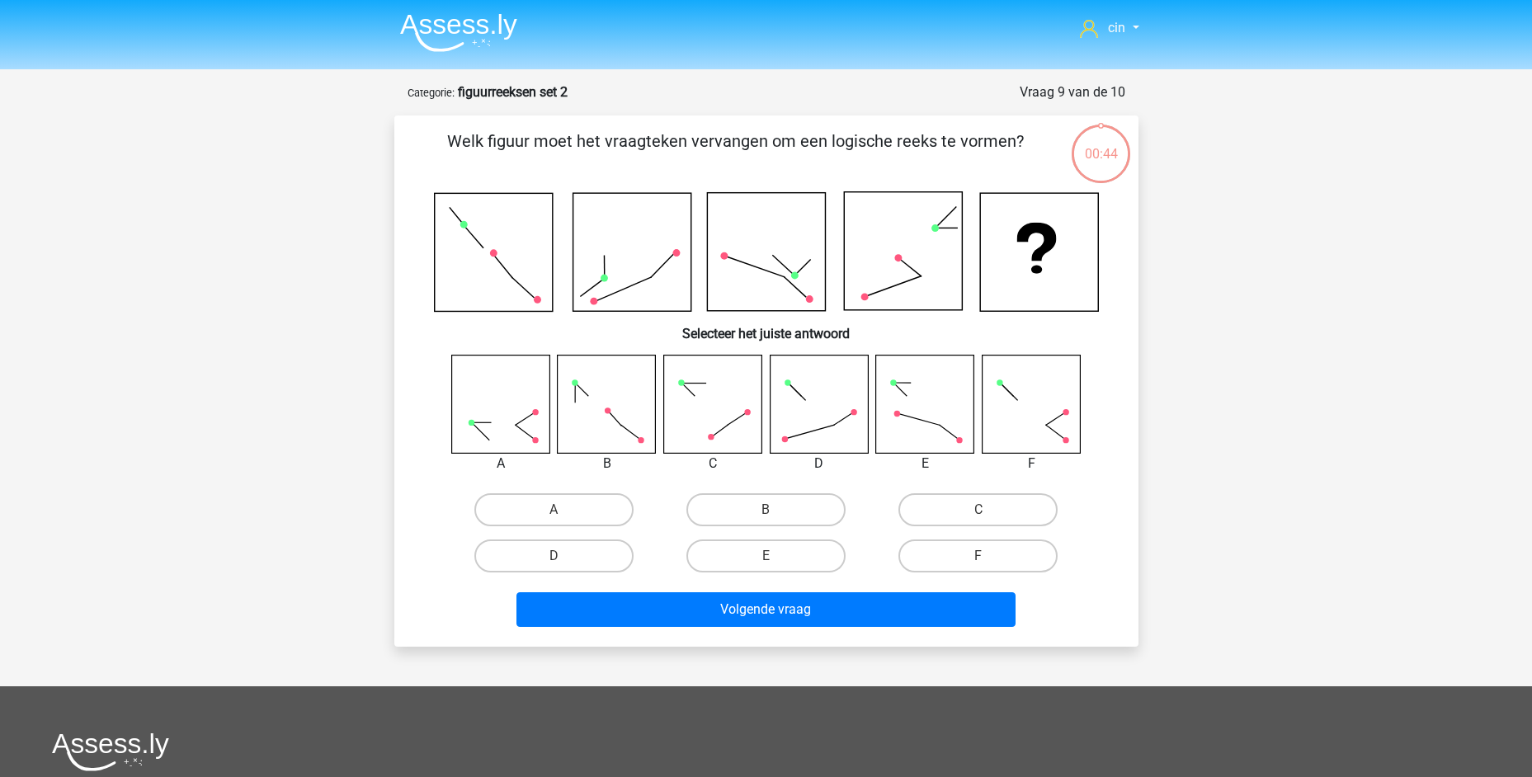
scroll to position [82, 0]
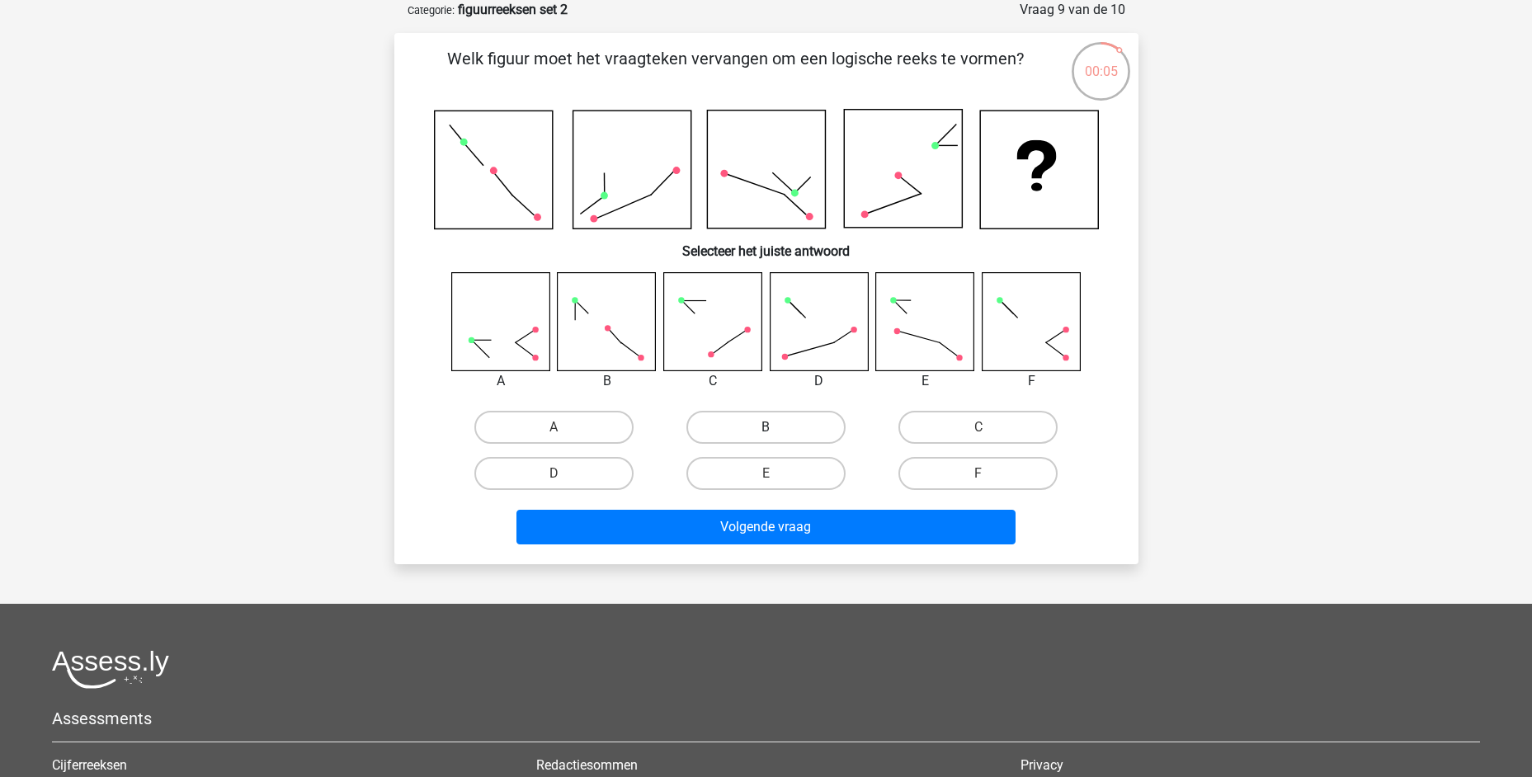
click at [746, 419] on label "B" at bounding box center [765, 427] width 159 height 33
click at [765, 427] on input "B" at bounding box center [770, 432] width 11 height 11
radio input "true"
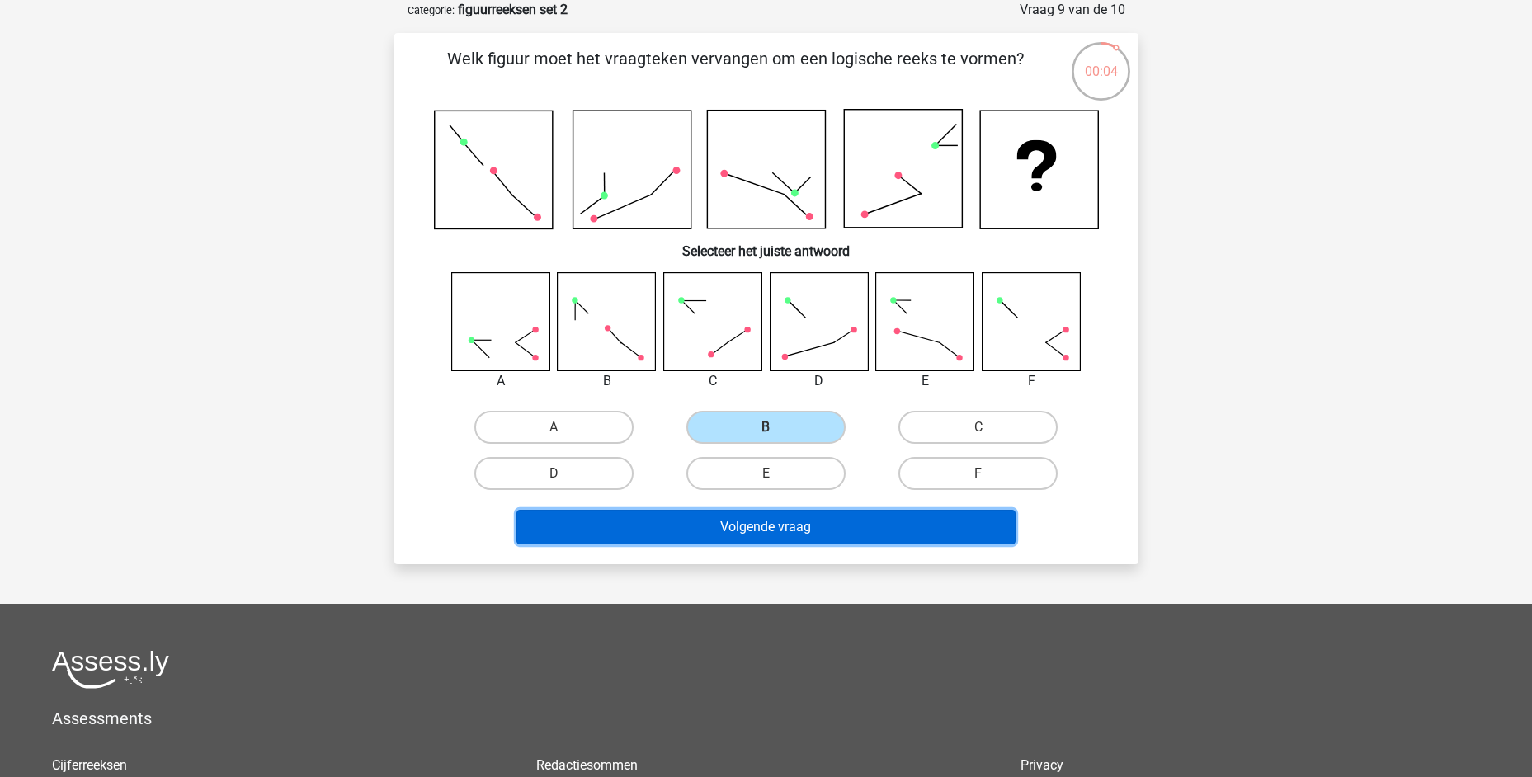
click at [746, 525] on button "Volgende vraag" at bounding box center [765, 527] width 499 height 35
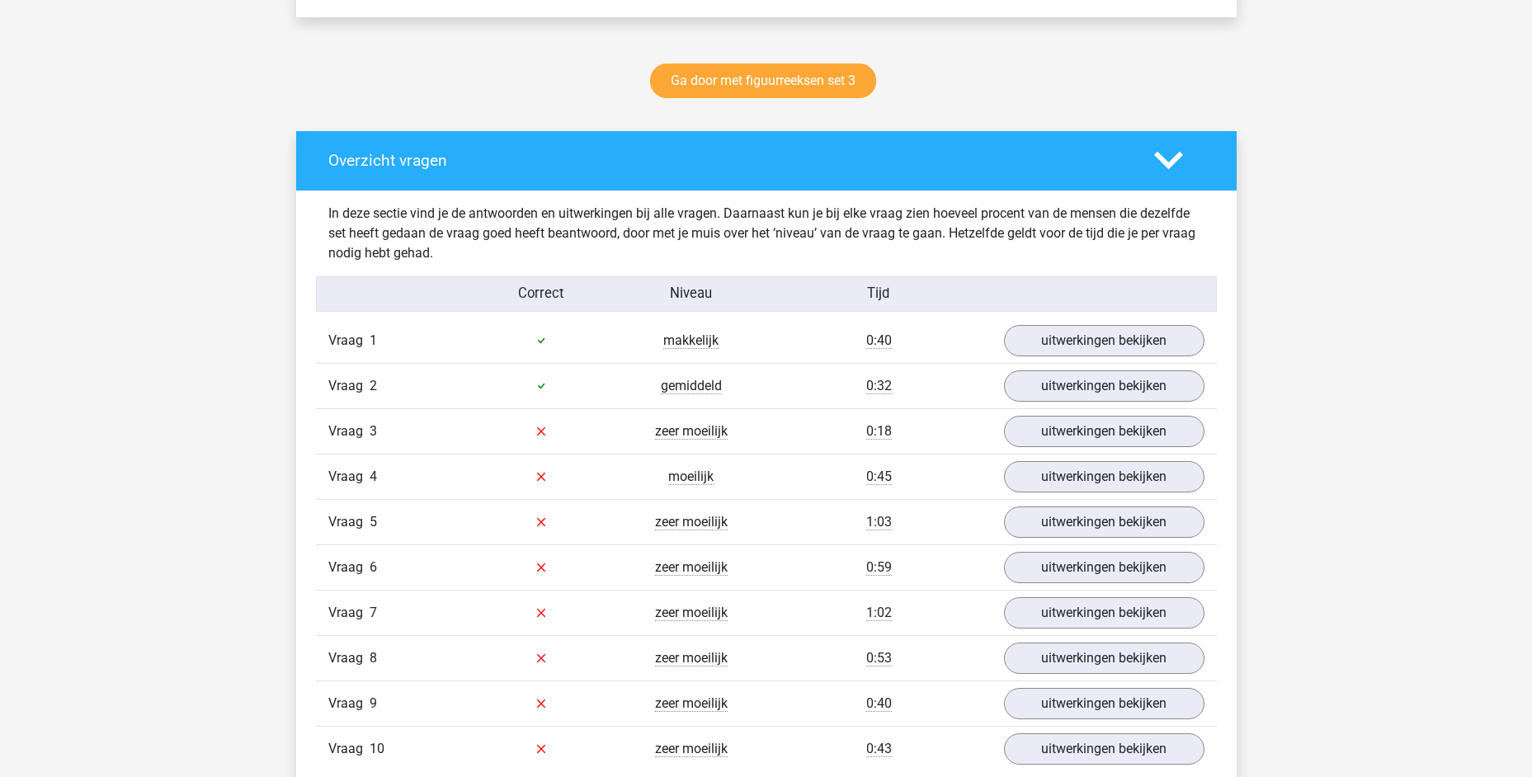
scroll to position [907, 0]
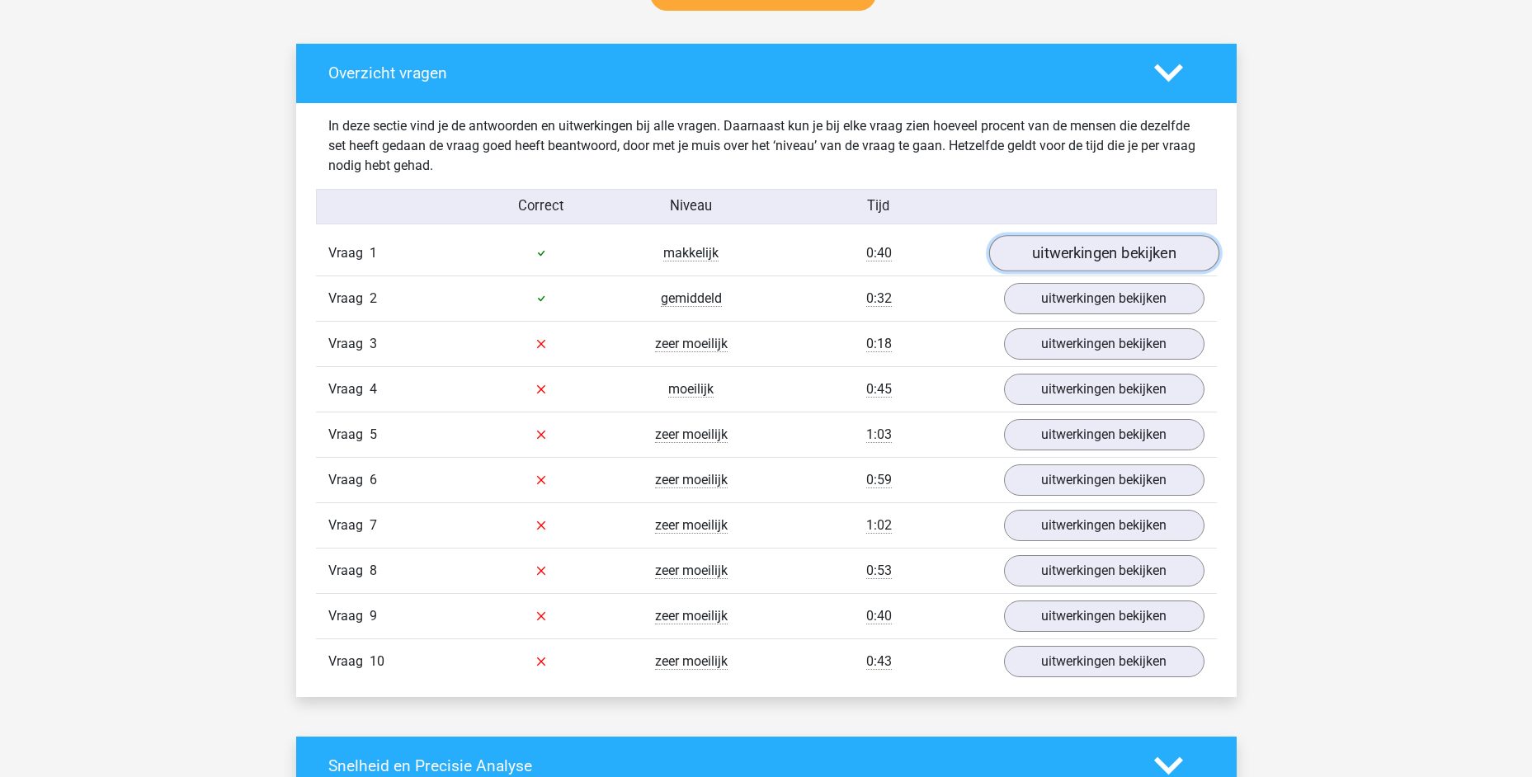
click at [1031, 249] on link "uitwerkingen bekijken" at bounding box center [1103, 253] width 230 height 36
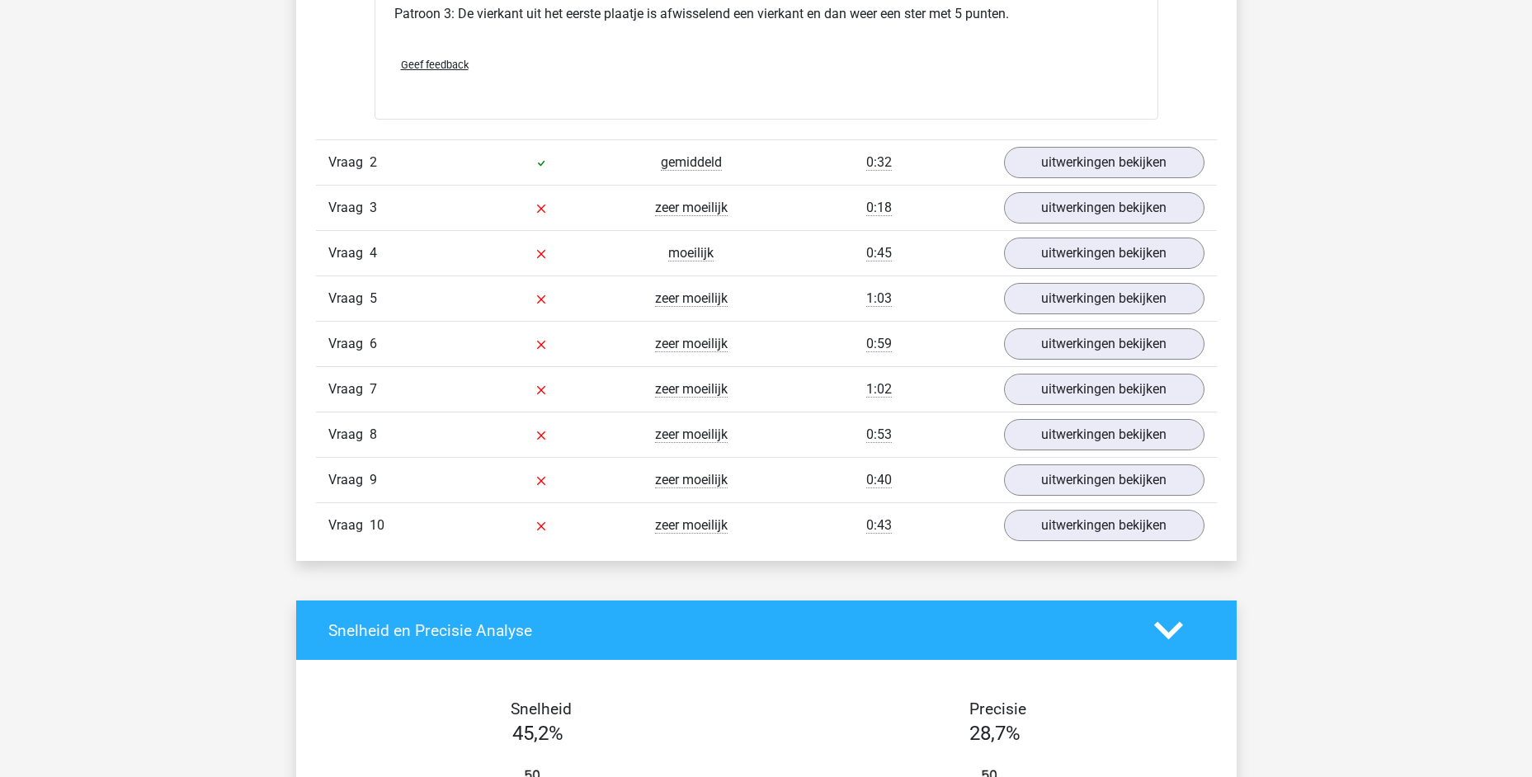
scroll to position [2062, 0]
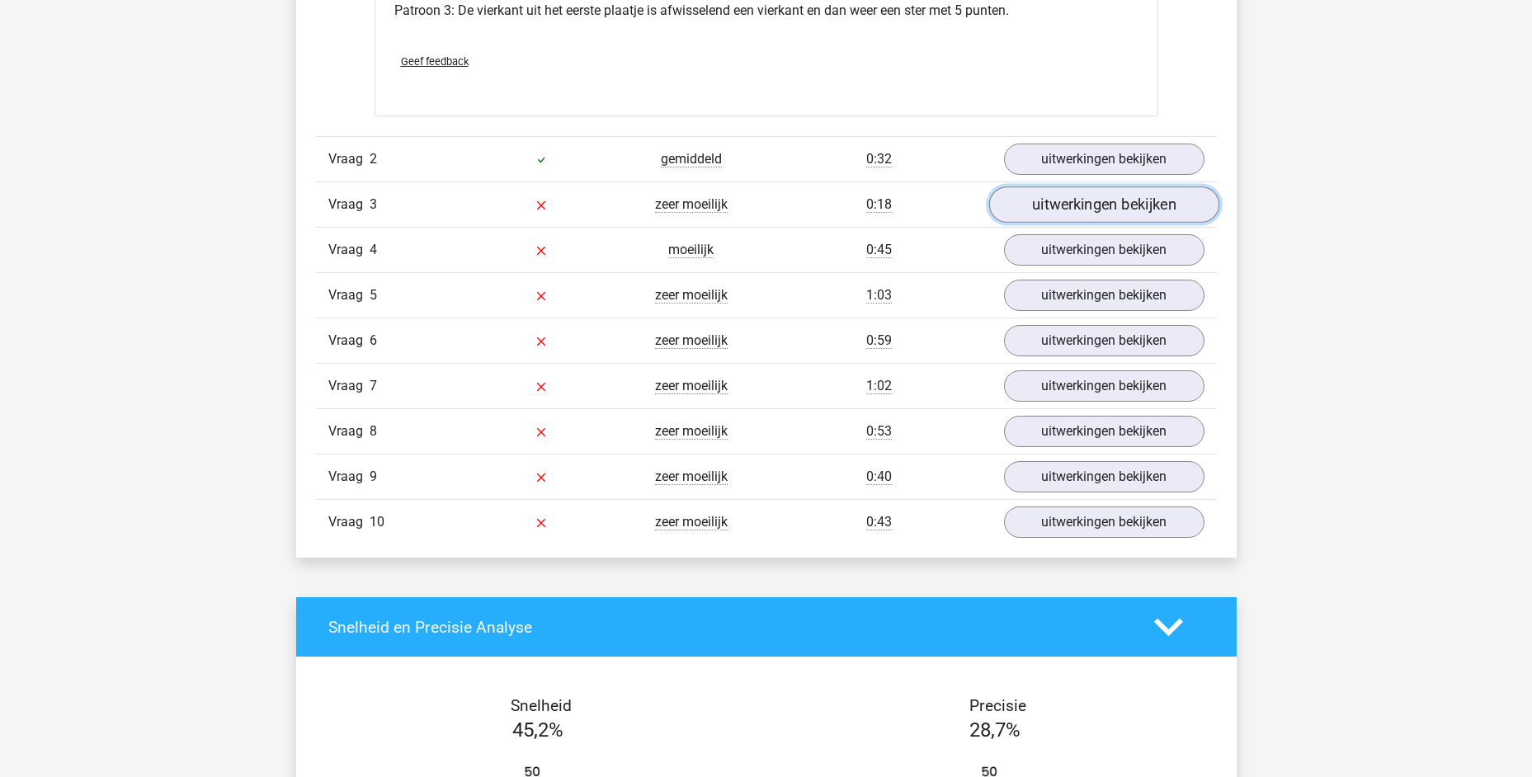
click at [1072, 202] on link "uitwerkingen bekijken" at bounding box center [1103, 205] width 230 height 36
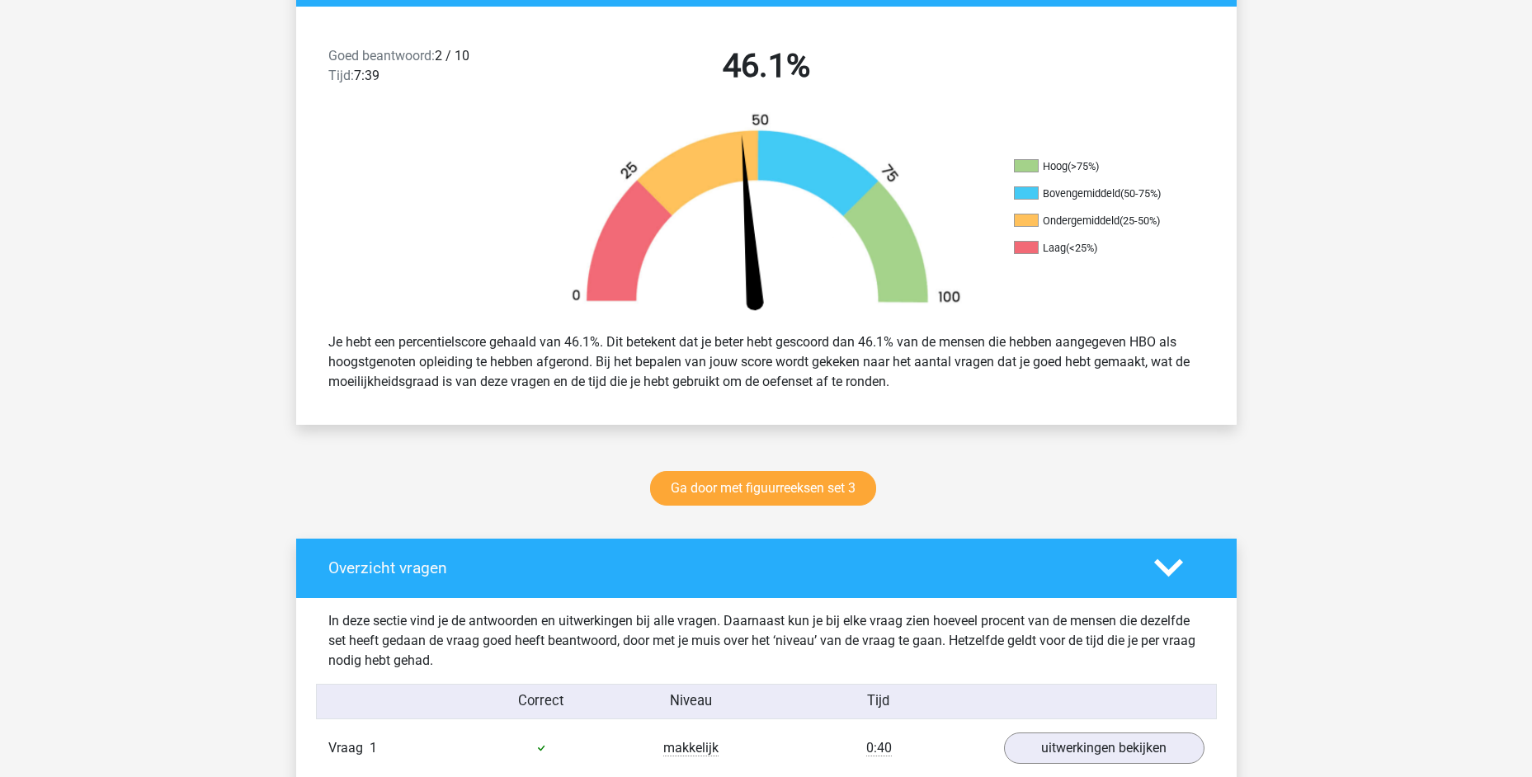
scroll to position [0, 0]
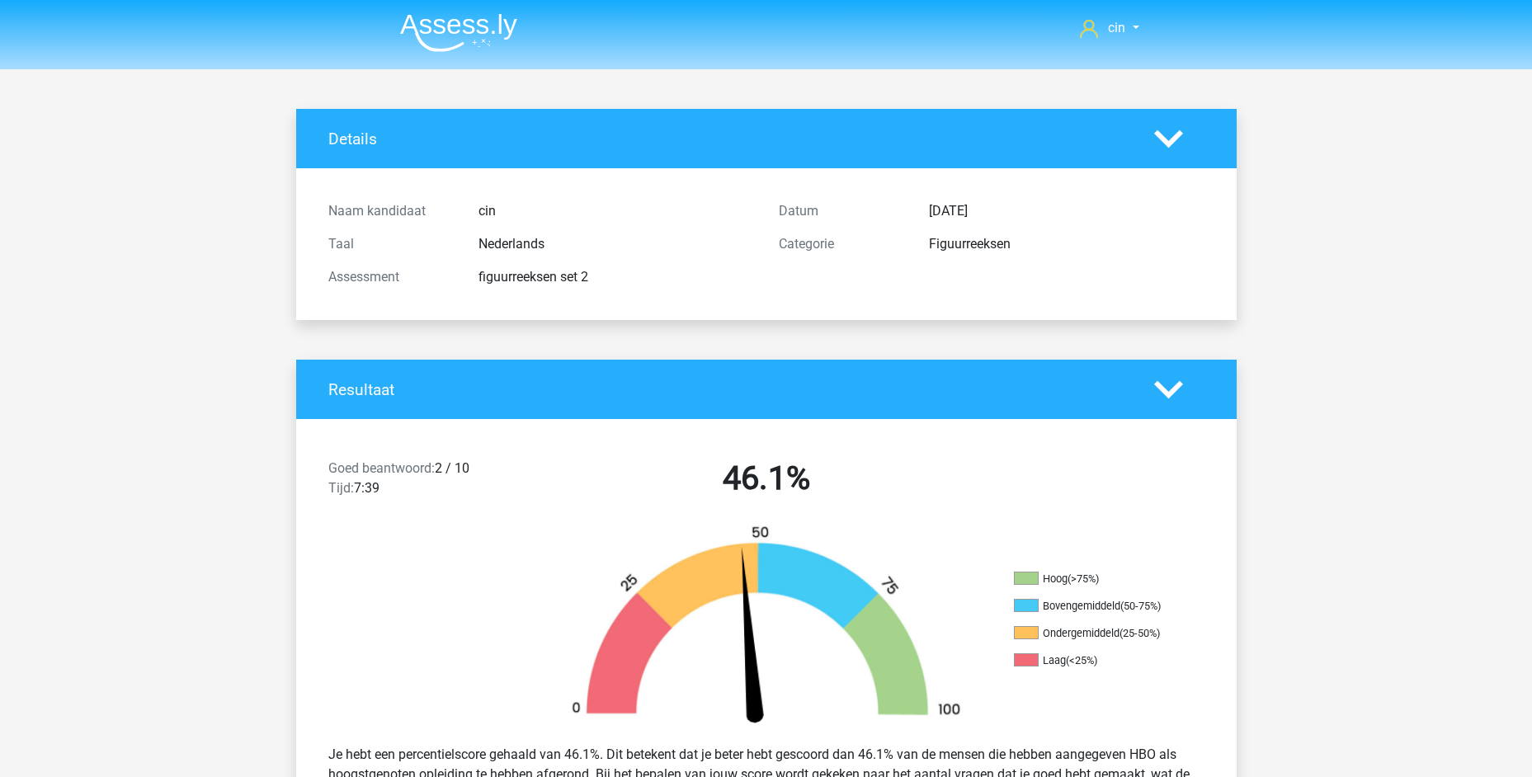
click at [464, 32] on img at bounding box center [458, 32] width 117 height 39
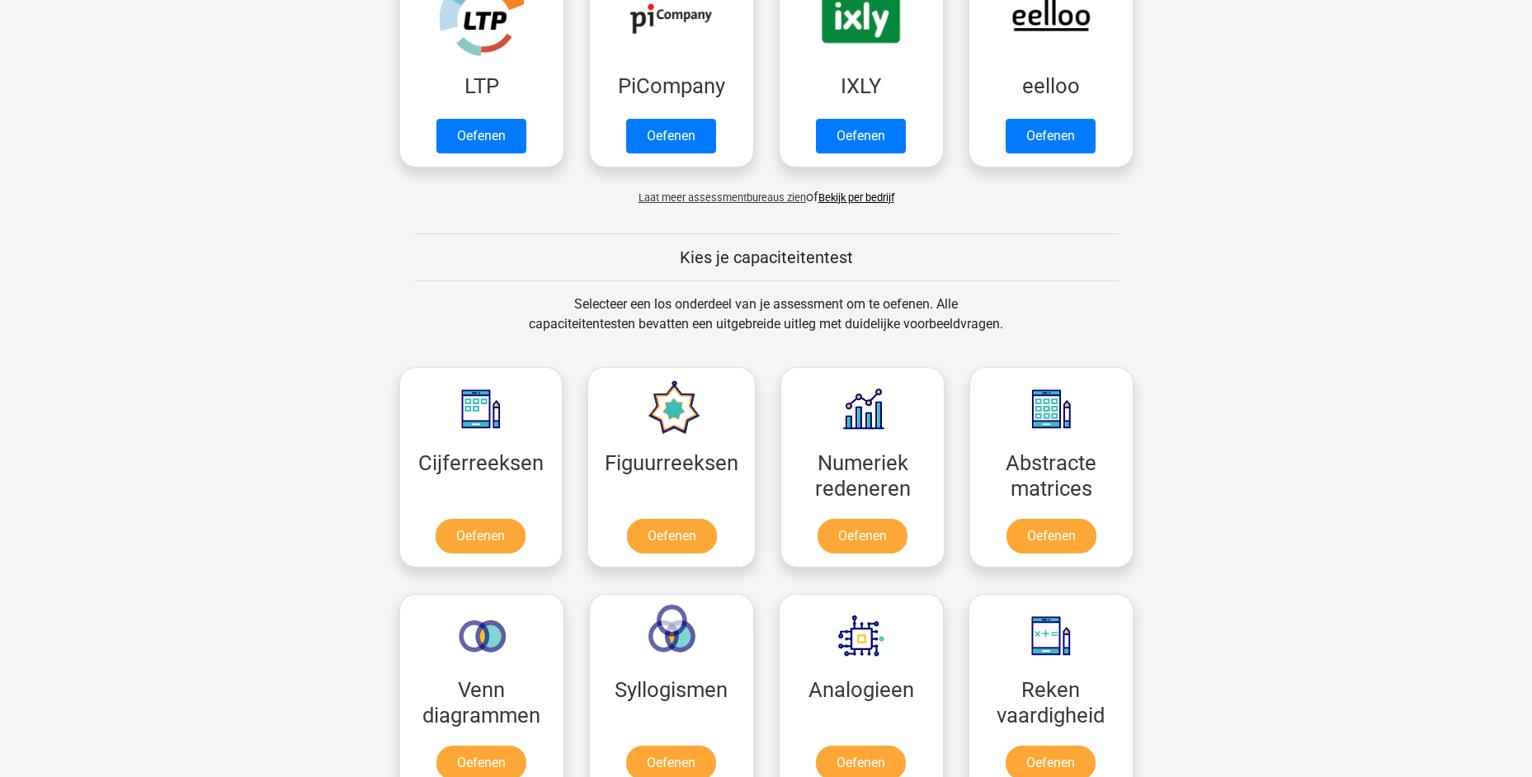
scroll to position [412, 0]
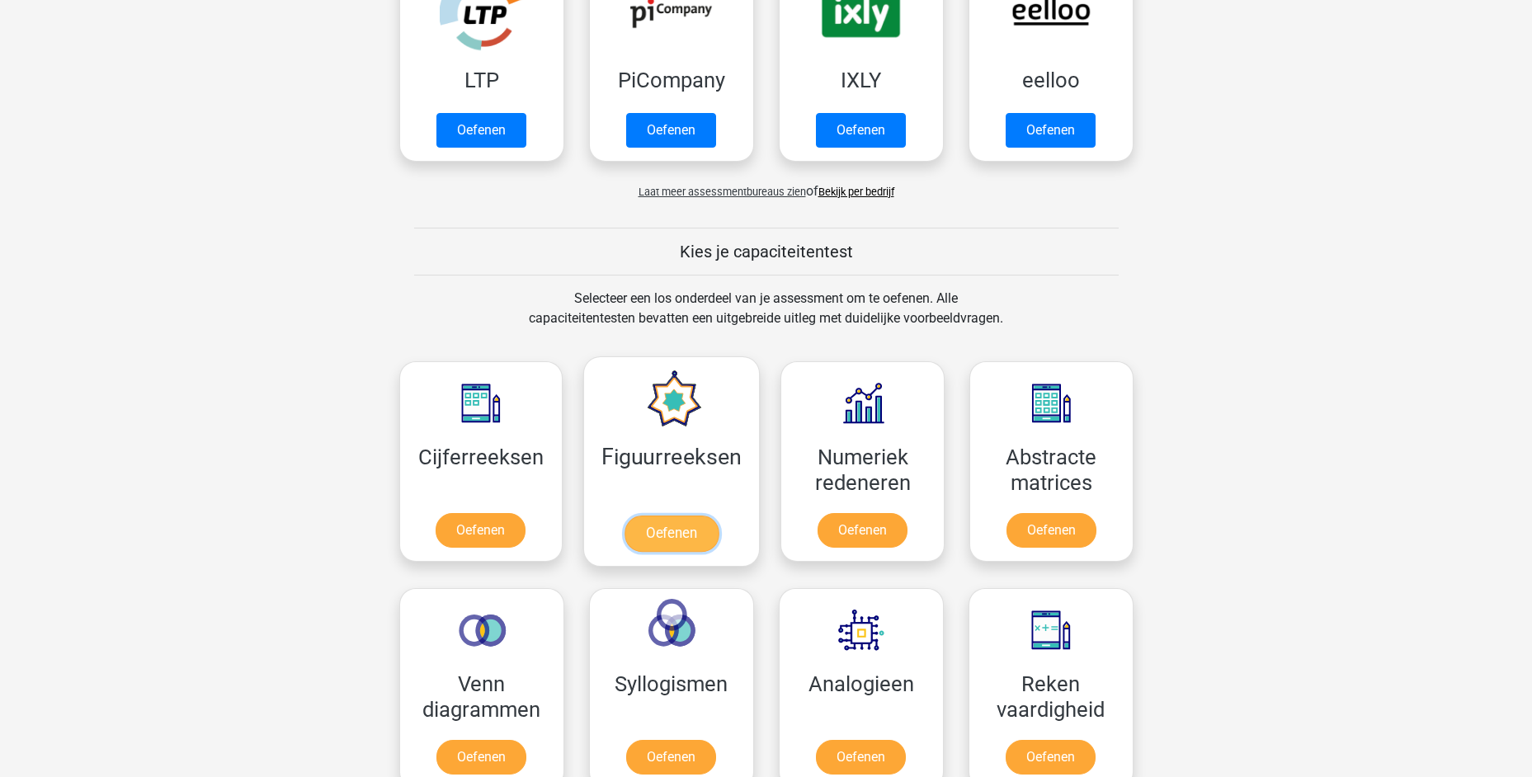
click at [624, 515] on link "Oefenen" at bounding box center [671, 533] width 94 height 36
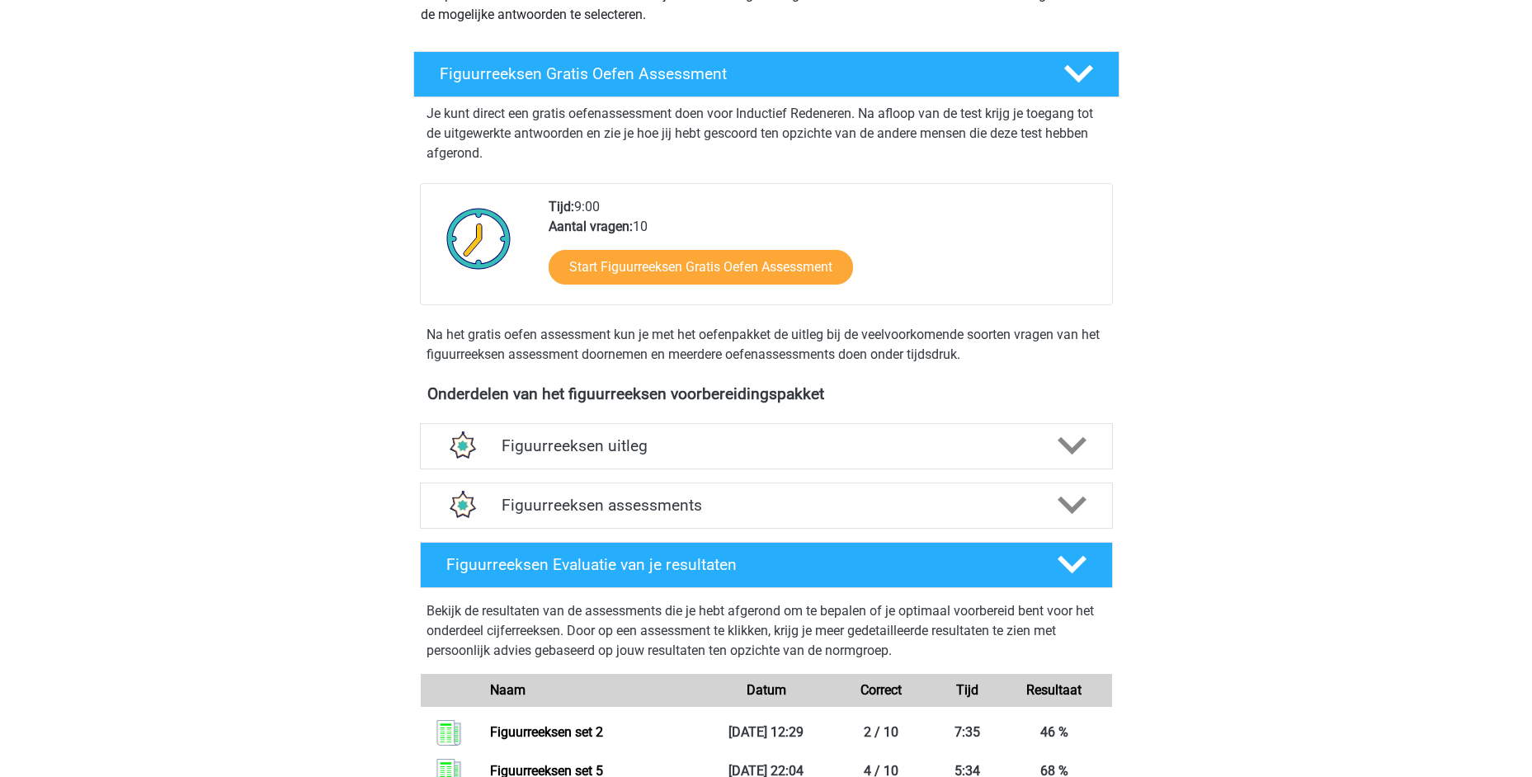
scroll to position [330, 0]
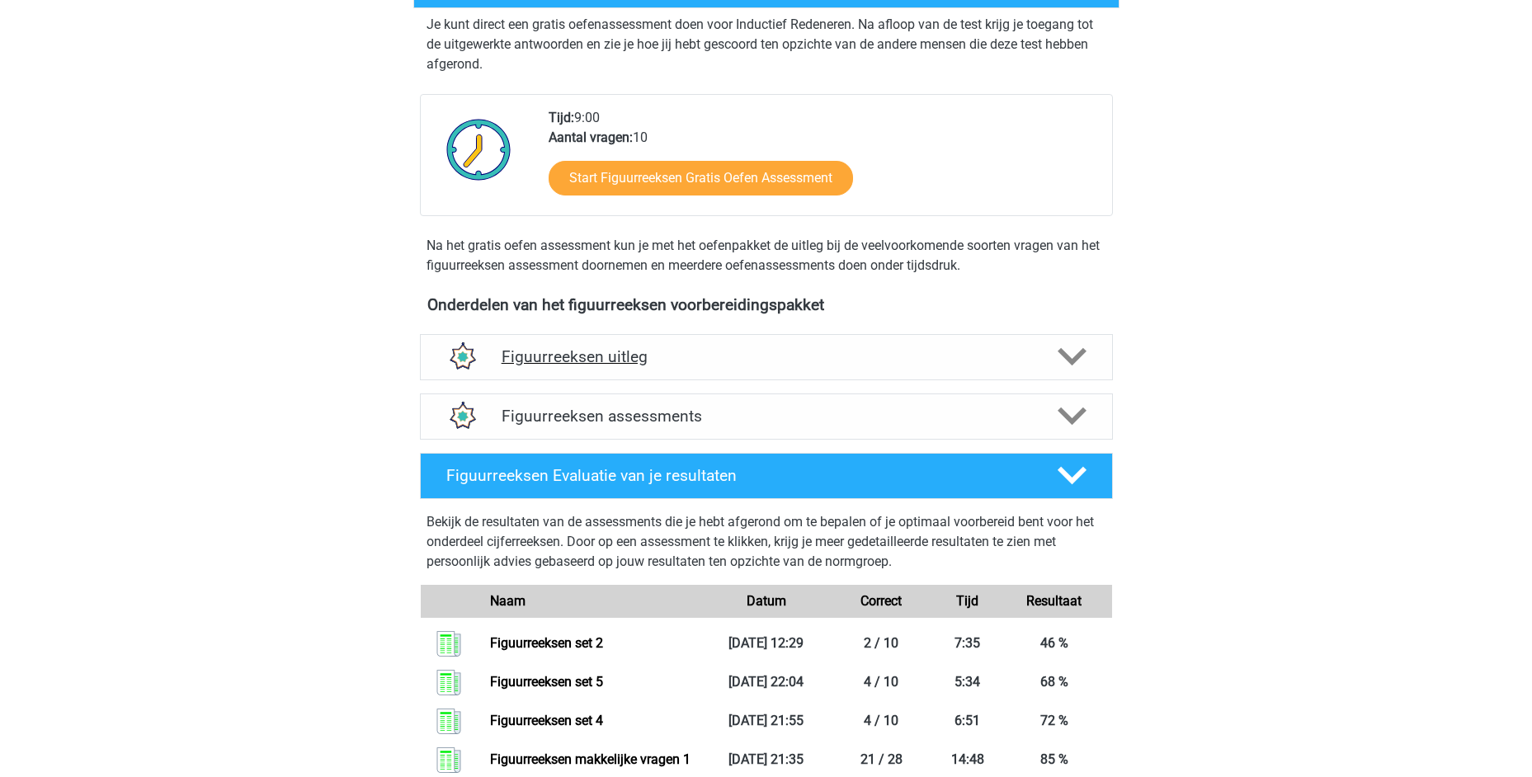
click at [625, 348] on h4 "Figuurreeksen uitleg" at bounding box center [765, 356] width 529 height 19
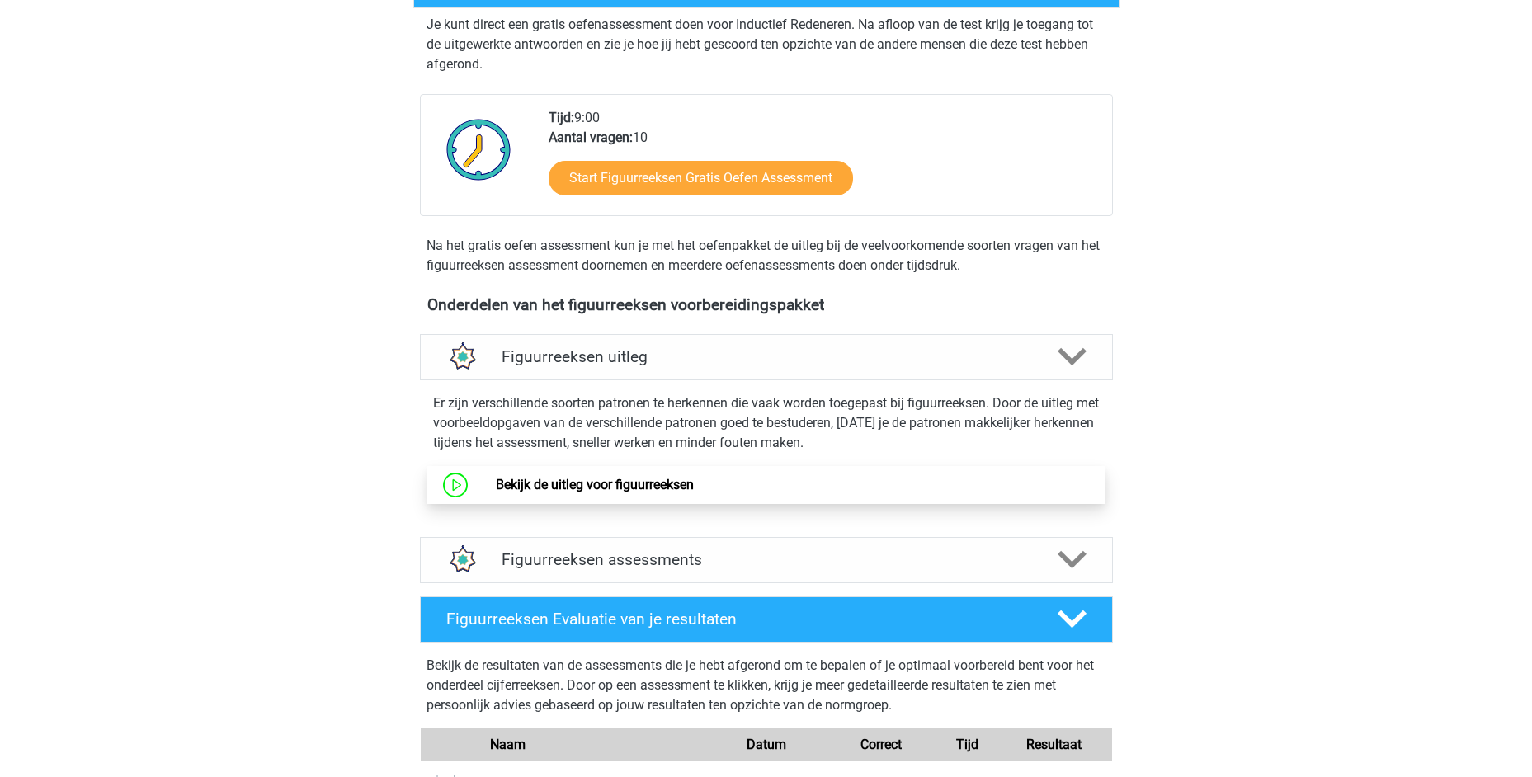
click at [548, 488] on link "Bekijk de uitleg voor figuurreeksen" at bounding box center [595, 485] width 198 height 16
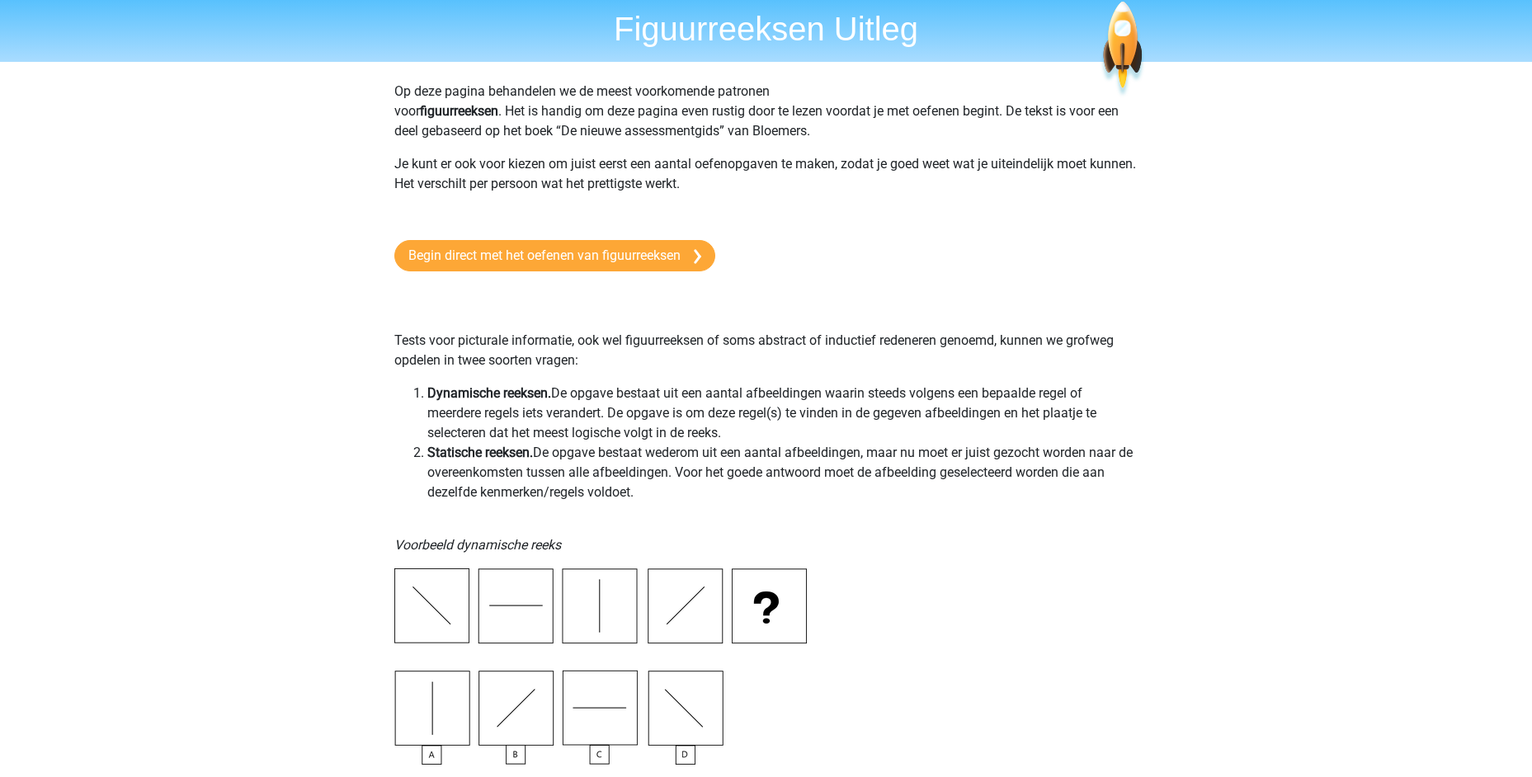
scroll to position [82, 0]
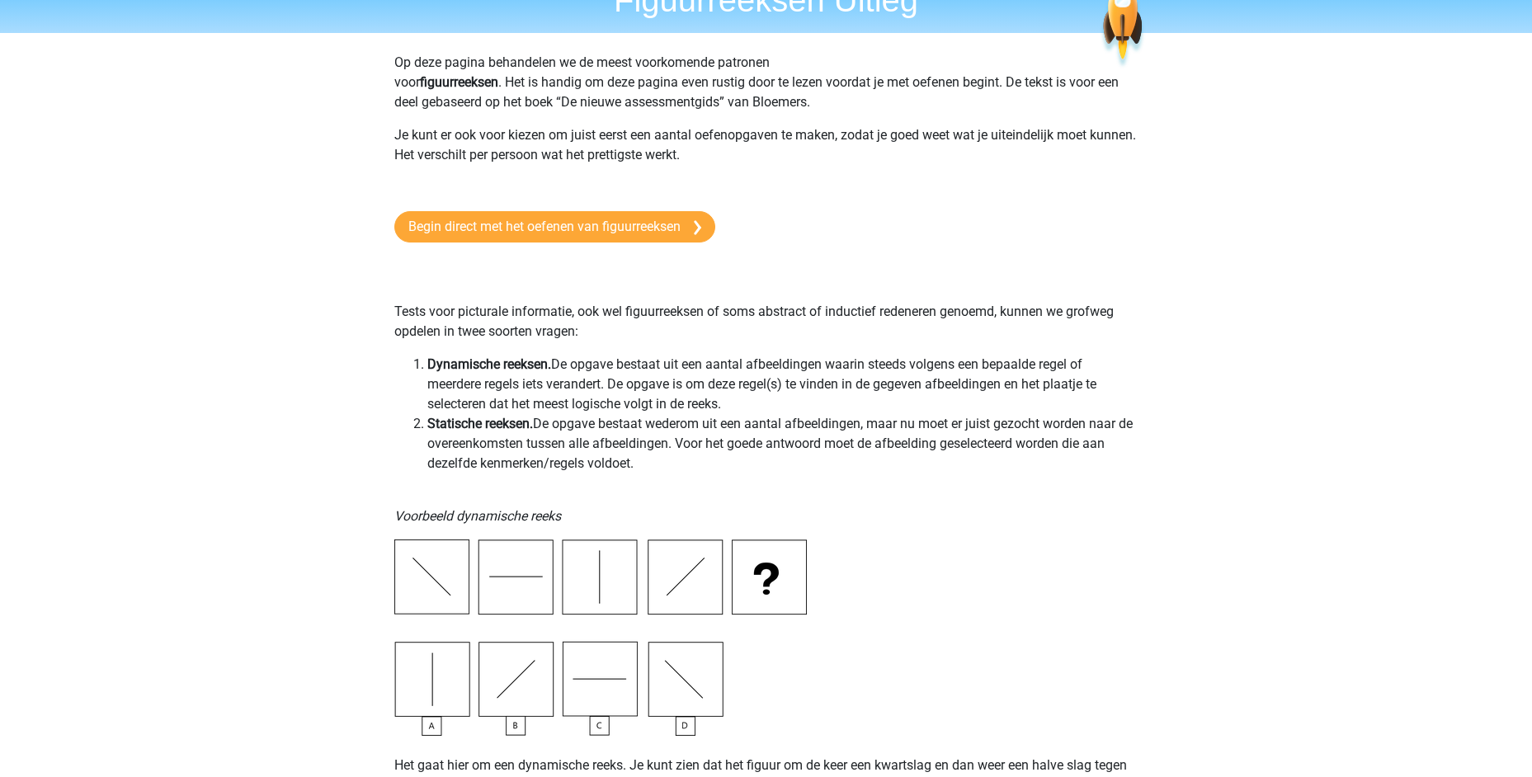
drag, startPoint x: 427, startPoint y: 364, endPoint x: 645, endPoint y: 462, distance: 238.8
click at [645, 462] on ol "Dynamische reeksen. De opgave bestaat uit een aantal afbeeldingen waarin steeds…" at bounding box center [766, 414] width 744 height 119
copy ol "Dynamische reeksen. De opgave bestaat uit een aantal afbeeldingen waarin steeds…"
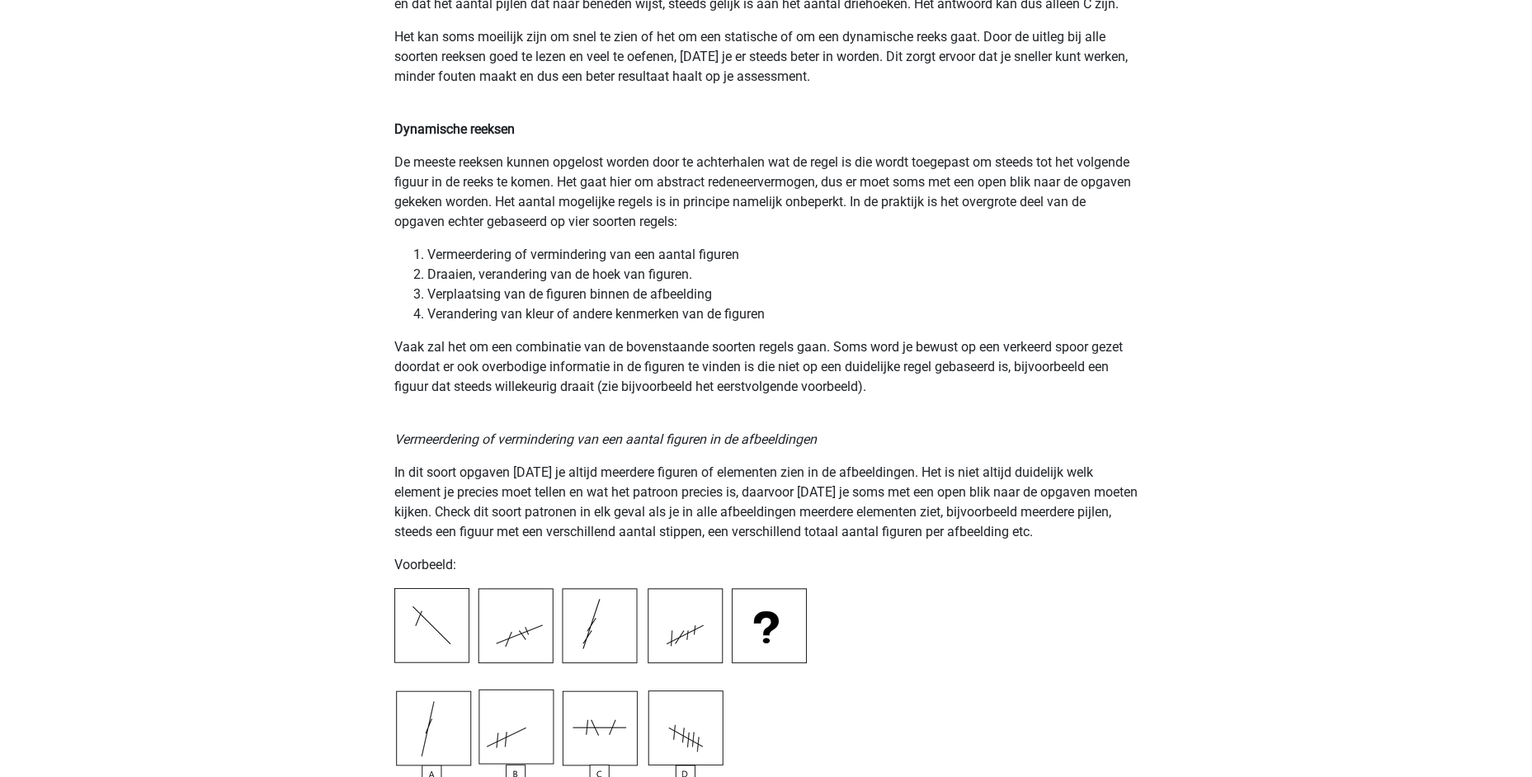
scroll to position [1237, 0]
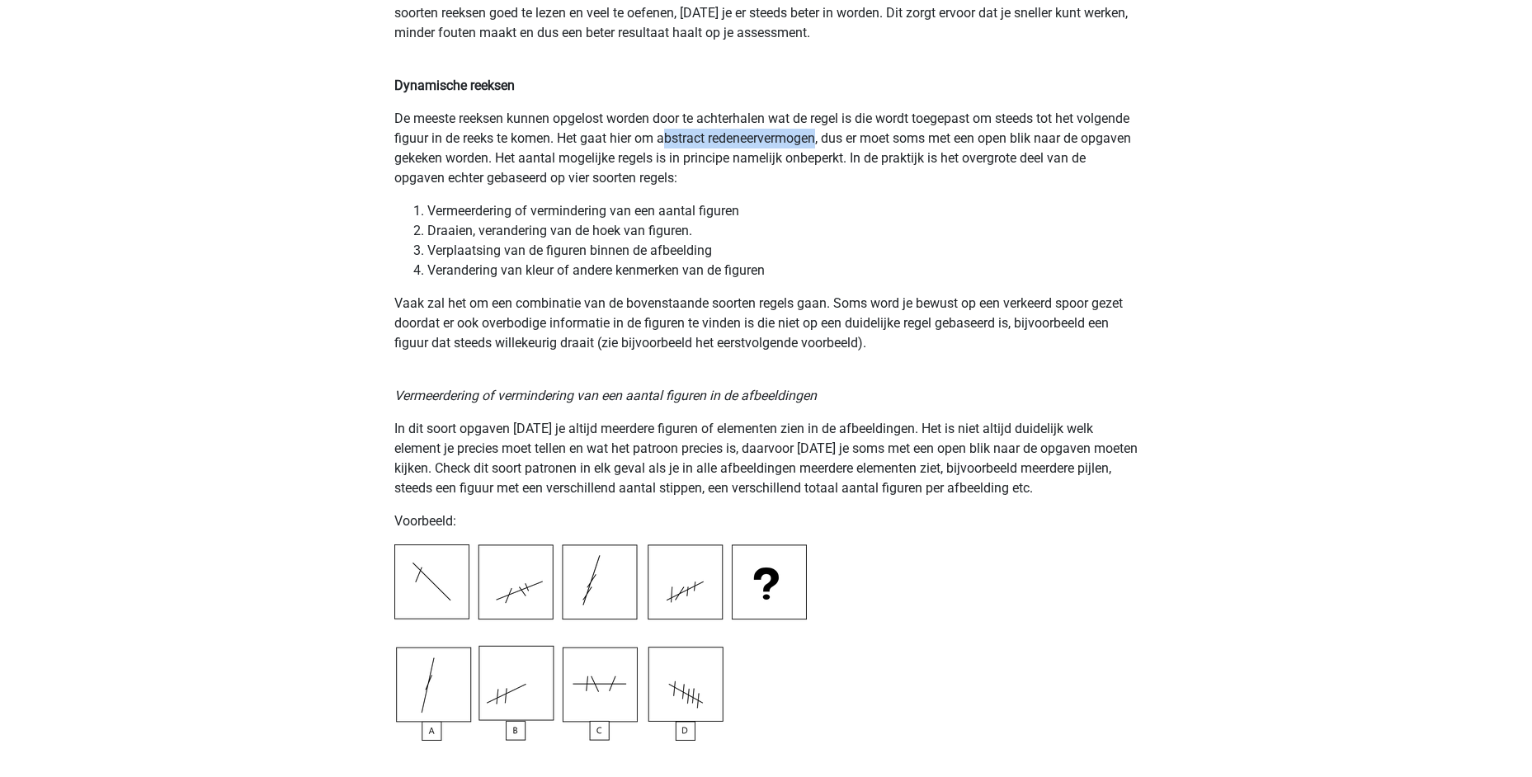
drag, startPoint x: 746, startPoint y: 139, endPoint x: 878, endPoint y: 142, distance: 132.0
click at [878, 142] on p "De meeste reeksen kunnen opgelost worden door te achterhalen wat de regel is di…" at bounding box center [766, 148] width 744 height 79
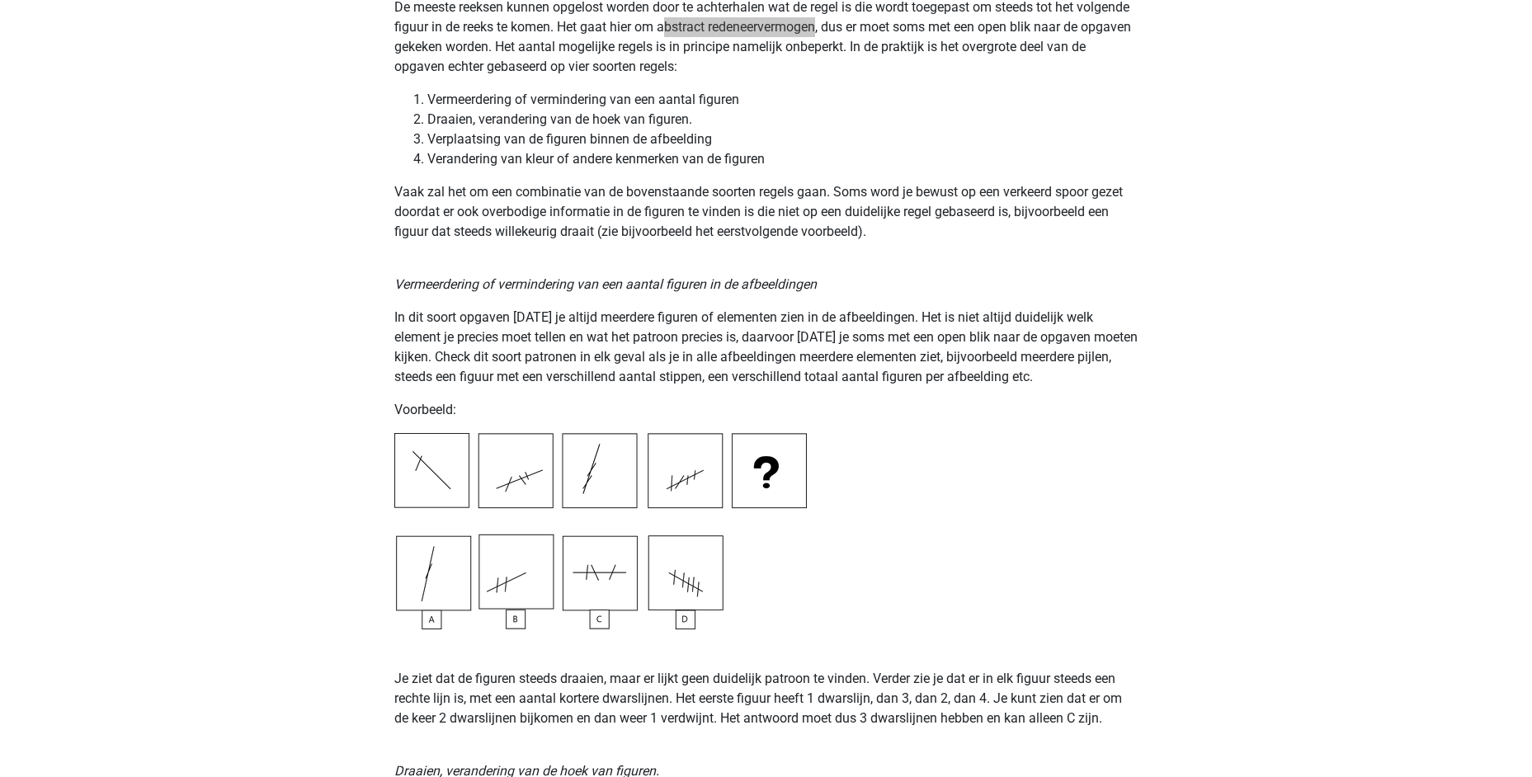
scroll to position [1320, 0]
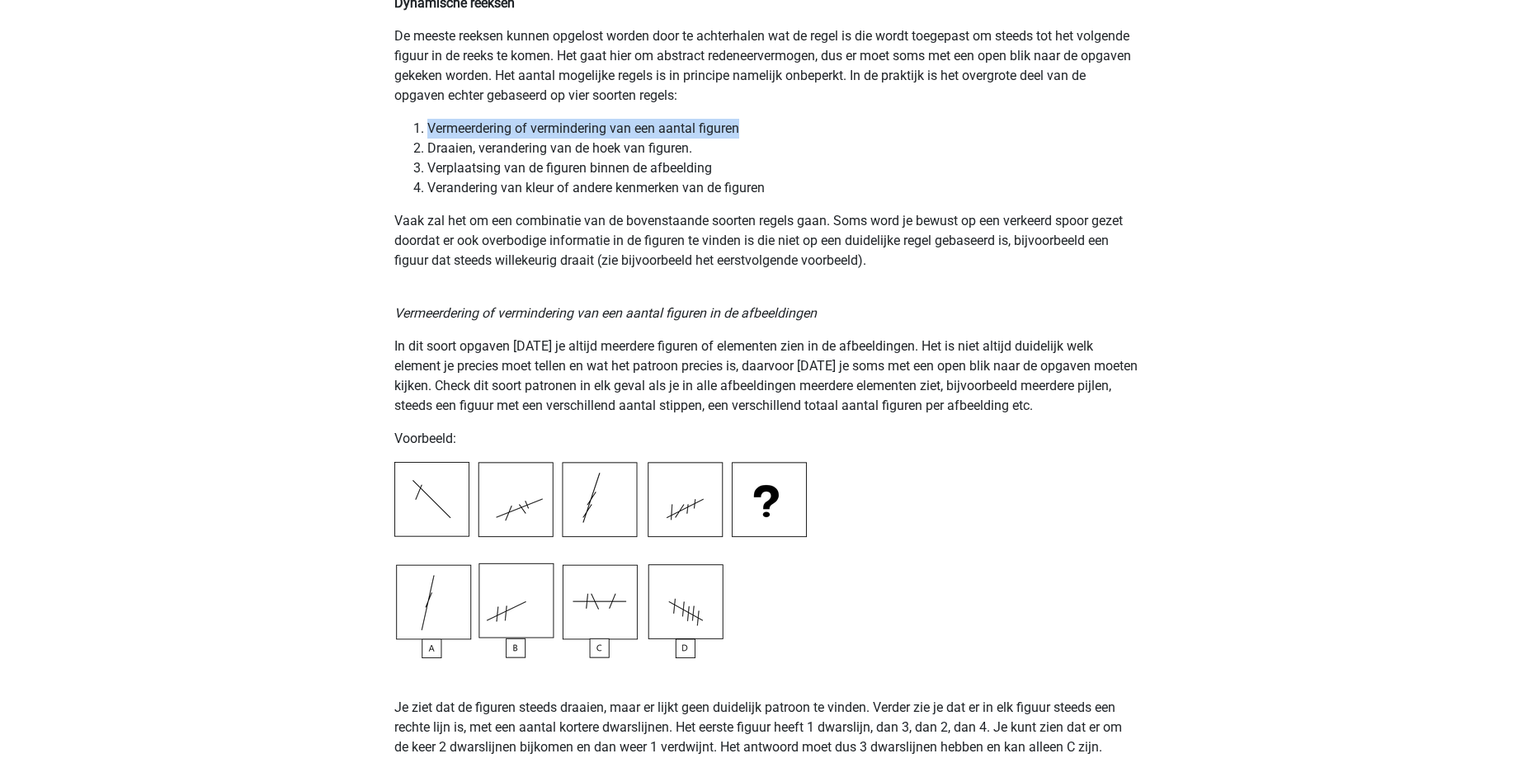
drag, startPoint x: 430, startPoint y: 128, endPoint x: 741, endPoint y: 130, distance: 311.8
click at [741, 130] on li "Vermeerdering of vermindering van een aantal figuren" at bounding box center [782, 129] width 711 height 20
drag, startPoint x: 429, startPoint y: 144, endPoint x: 692, endPoint y: 151, distance: 263.2
click at [692, 151] on li "Draaien, verandering van de hoek van figuren." at bounding box center [782, 149] width 711 height 20
copy li "Draaien, verandering van de hoek van figuren."
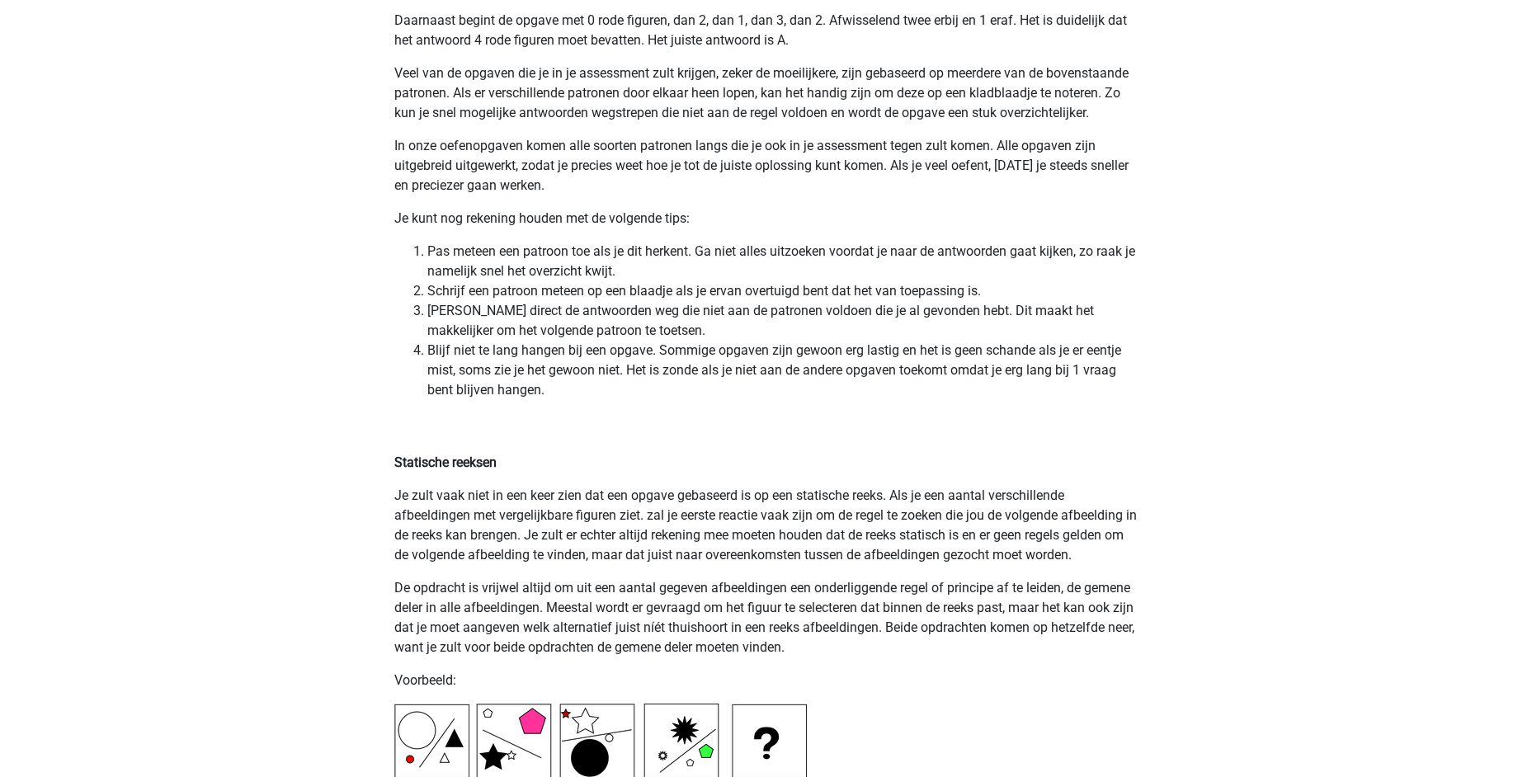
scroll to position [3711, 0]
